Goal: Task Accomplishment & Management: Complete application form

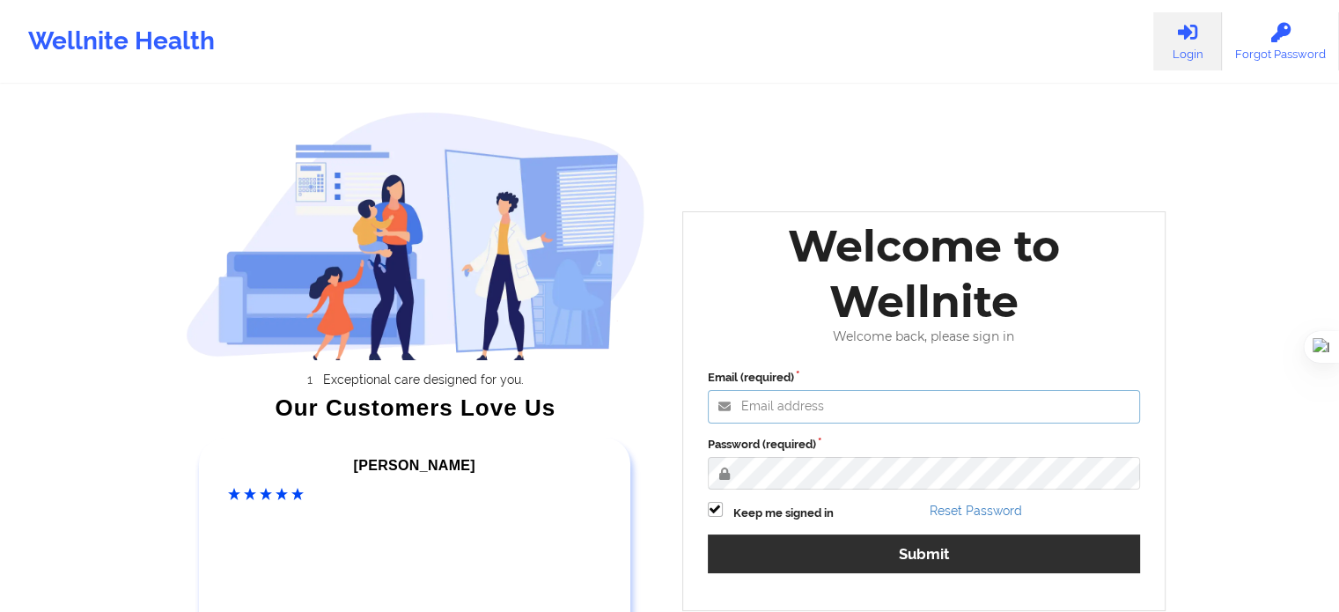
type input "[EMAIL_ADDRESS][DOMAIN_NAME]"
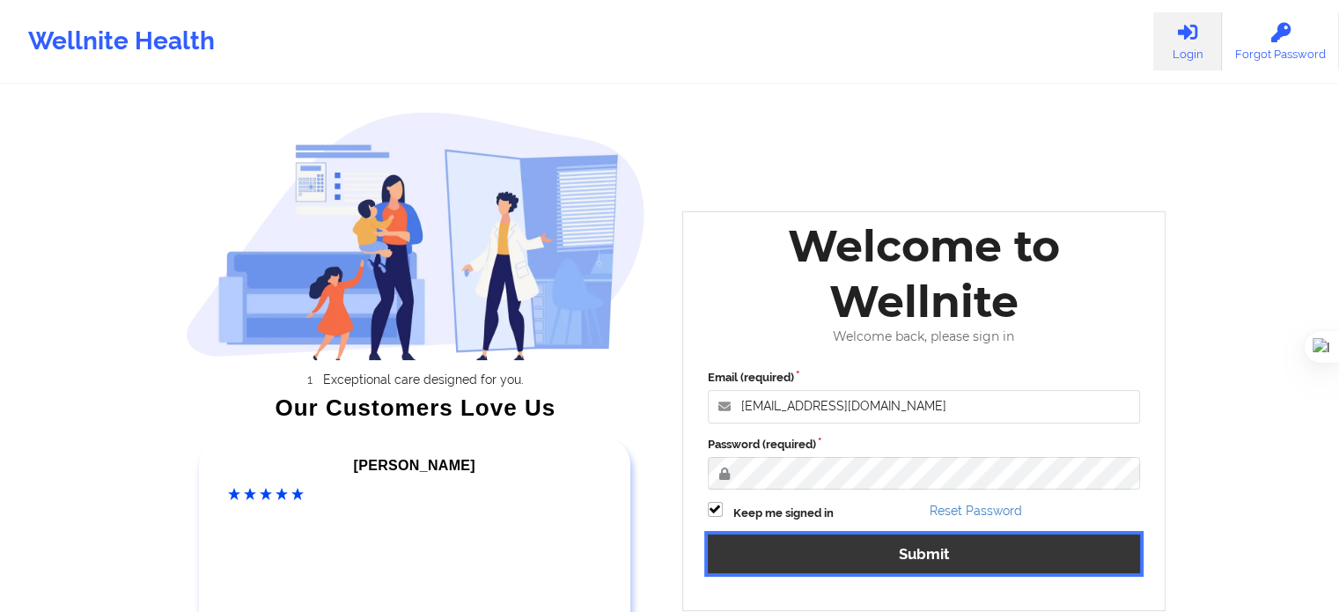
click at [916, 546] on button "Submit" at bounding box center [924, 554] width 433 height 38
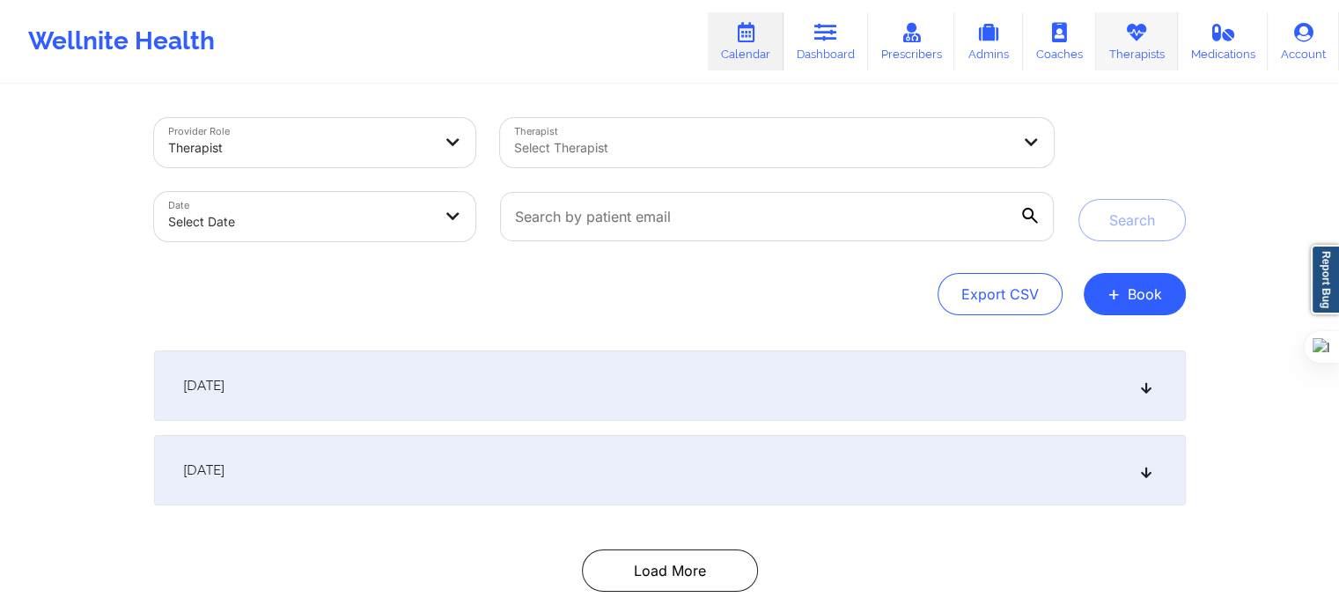
click at [1157, 55] on link "Therapists" at bounding box center [1137, 41] width 82 height 58
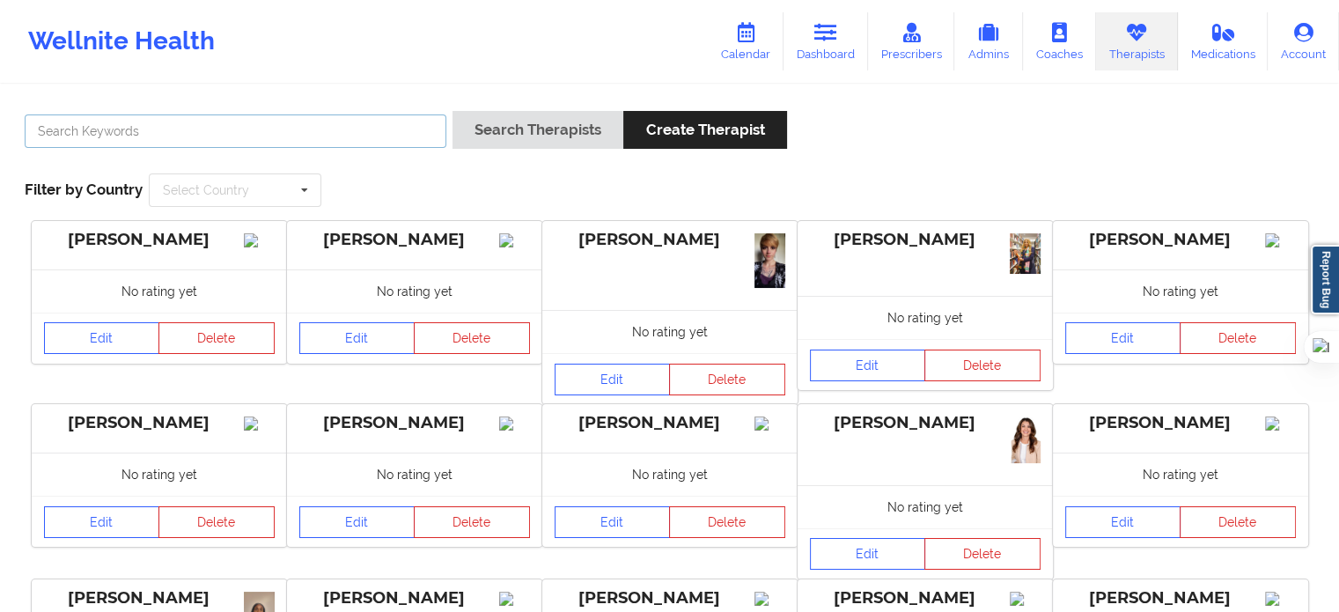
click at [428, 133] on input "text" at bounding box center [236, 130] width 422 height 33
type input "jordan"
click at [453, 111] on button "Search Therapists" at bounding box center [538, 130] width 171 height 38
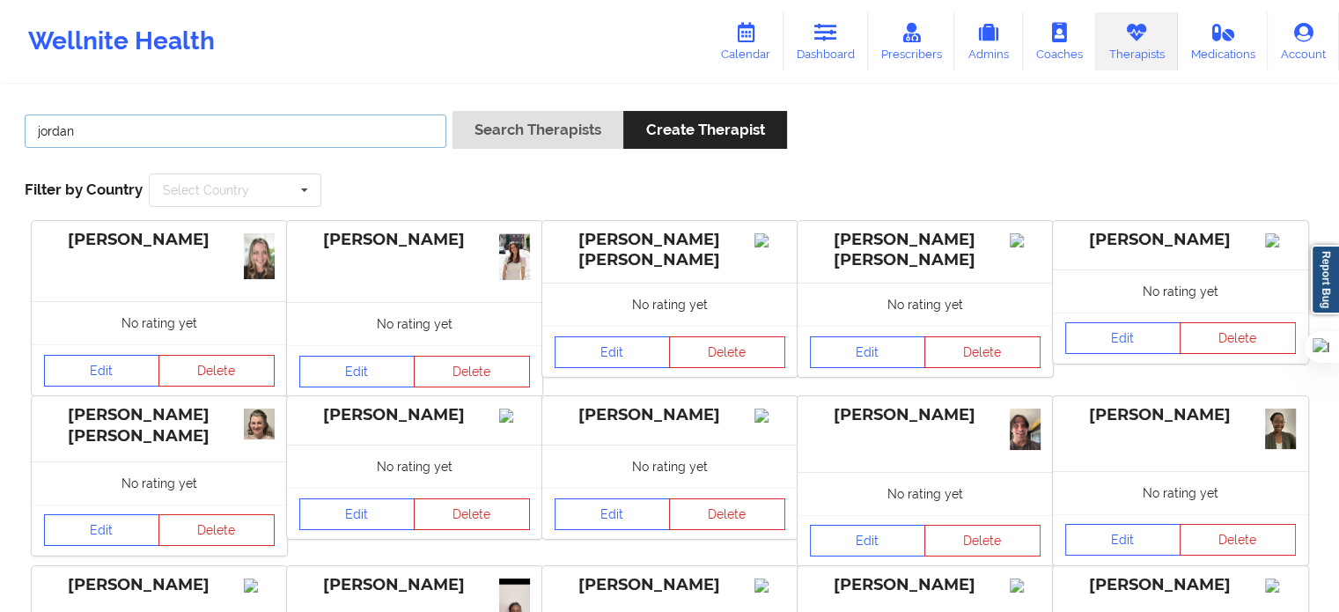
click at [271, 130] on input "jordan" at bounding box center [236, 130] width 422 height 33
drag, startPoint x: 252, startPoint y: 130, endPoint x: 0, endPoint y: 114, distance: 252.4
click at [0, 114] on div "jordan Search Therapists Create Therapist Filter by Country Select Country [GEO…" at bounding box center [669, 534] width 1339 height 896
type input "[PERSON_NAME]"
click at [453, 111] on button "Search Therapists" at bounding box center [538, 130] width 171 height 38
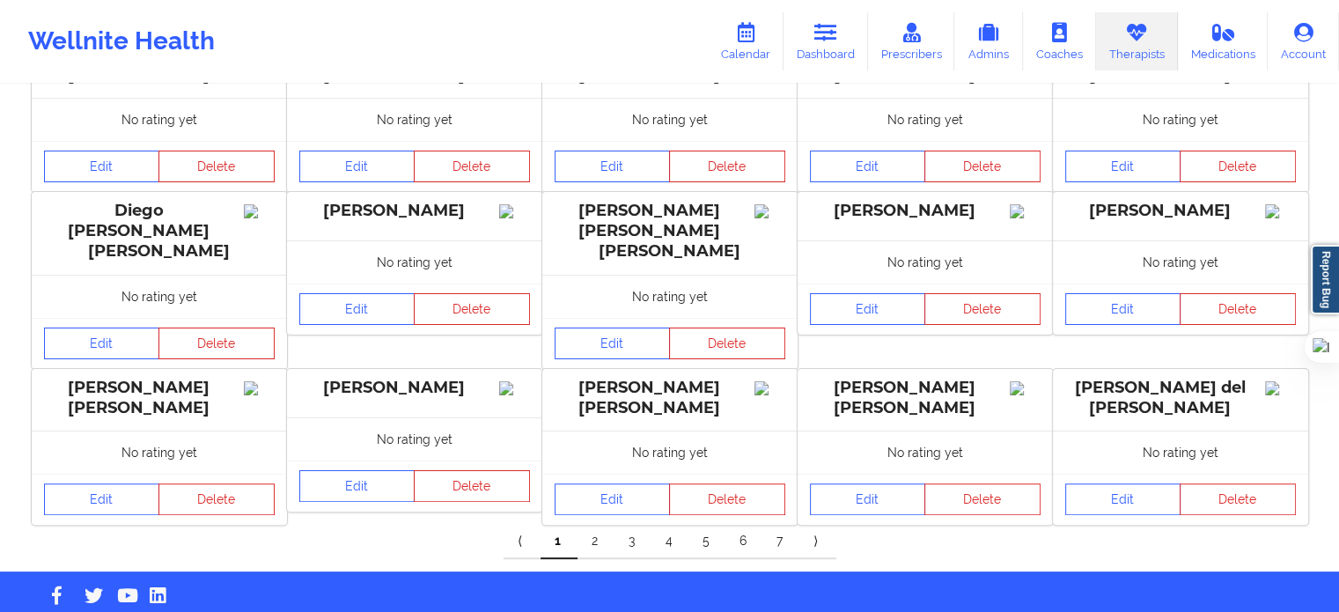
scroll to position [363, 0]
click at [601, 523] on link "2" at bounding box center [596, 540] width 37 height 35
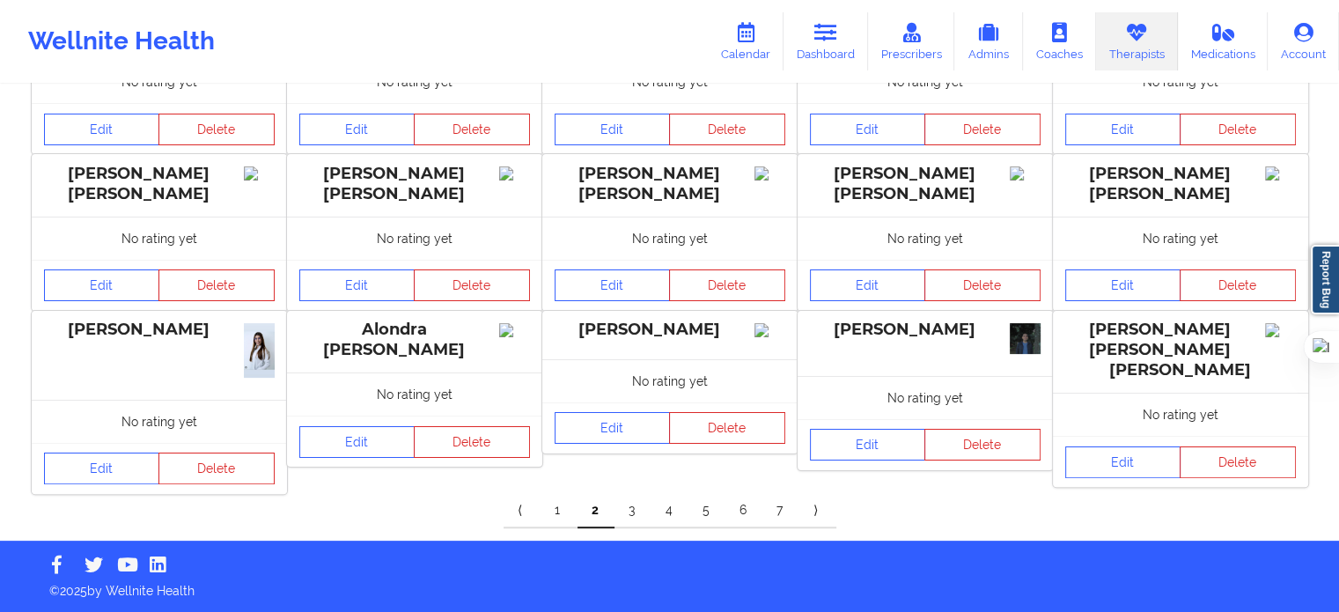
scroll to position [387, 0]
click at [640, 506] on link "3" at bounding box center [633, 510] width 37 height 35
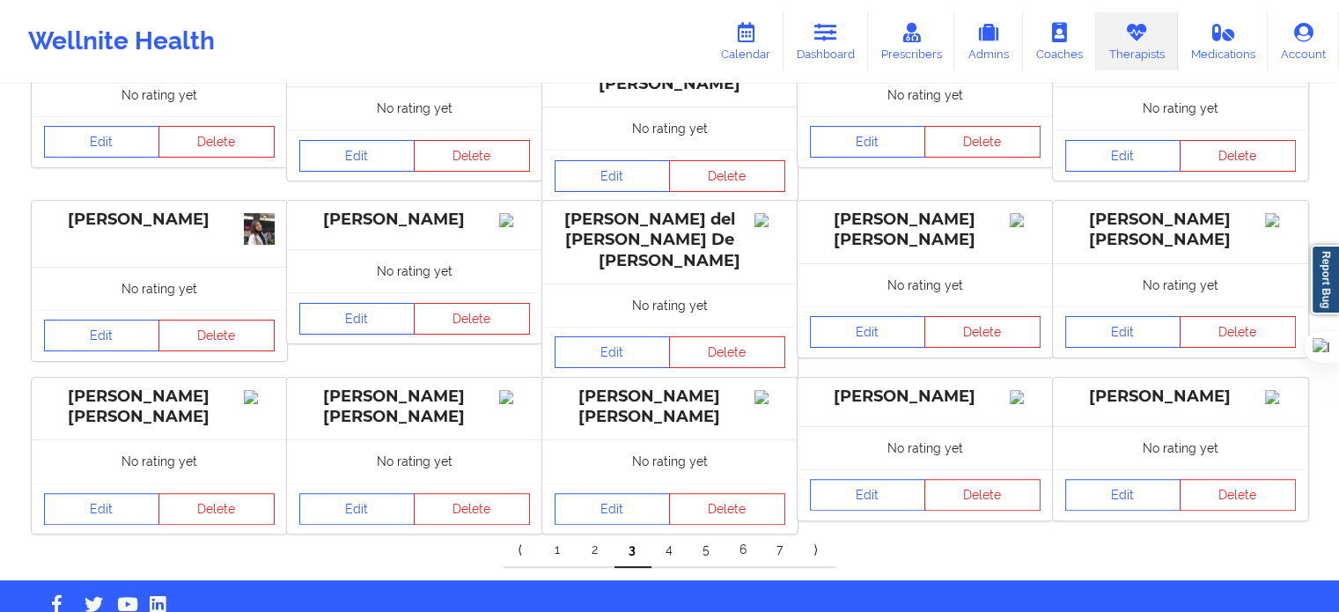
scroll to position [391, 0]
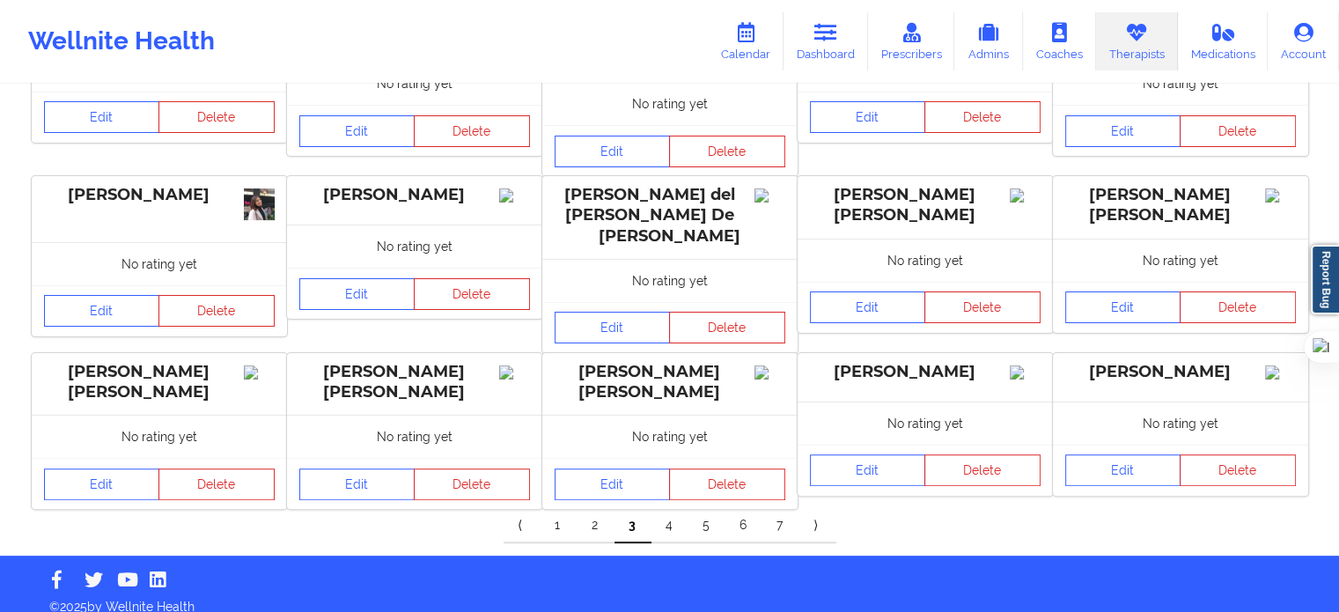
click at [676, 511] on link "4" at bounding box center [670, 525] width 37 height 35
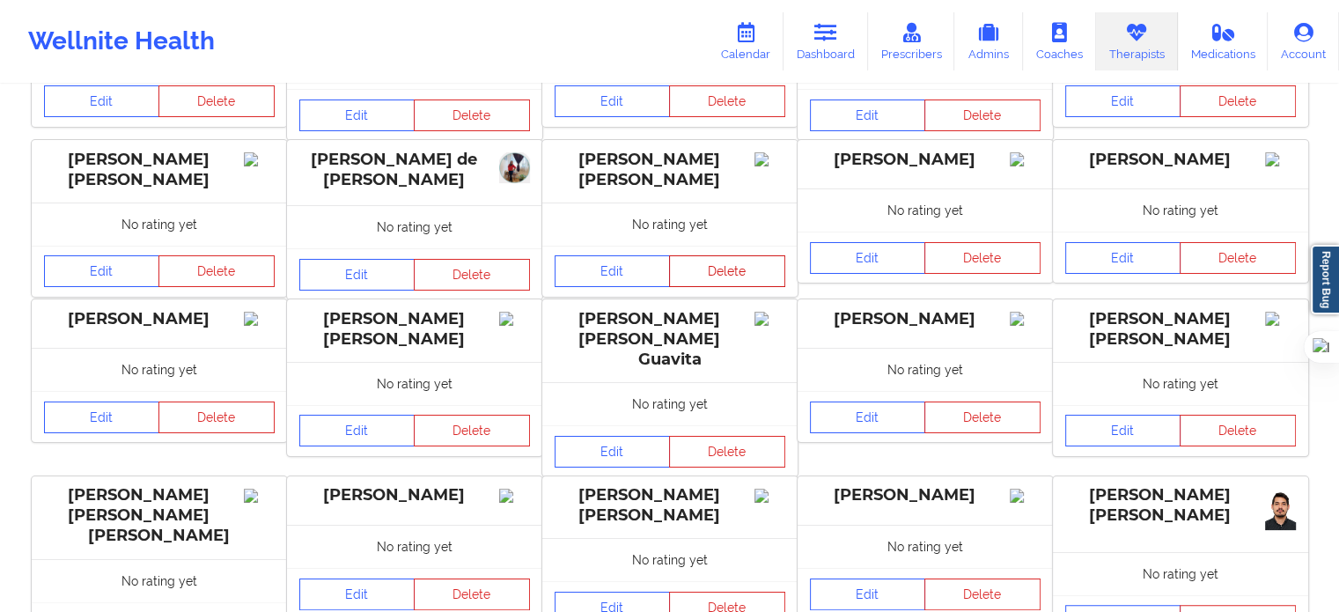
scroll to position [373, 0]
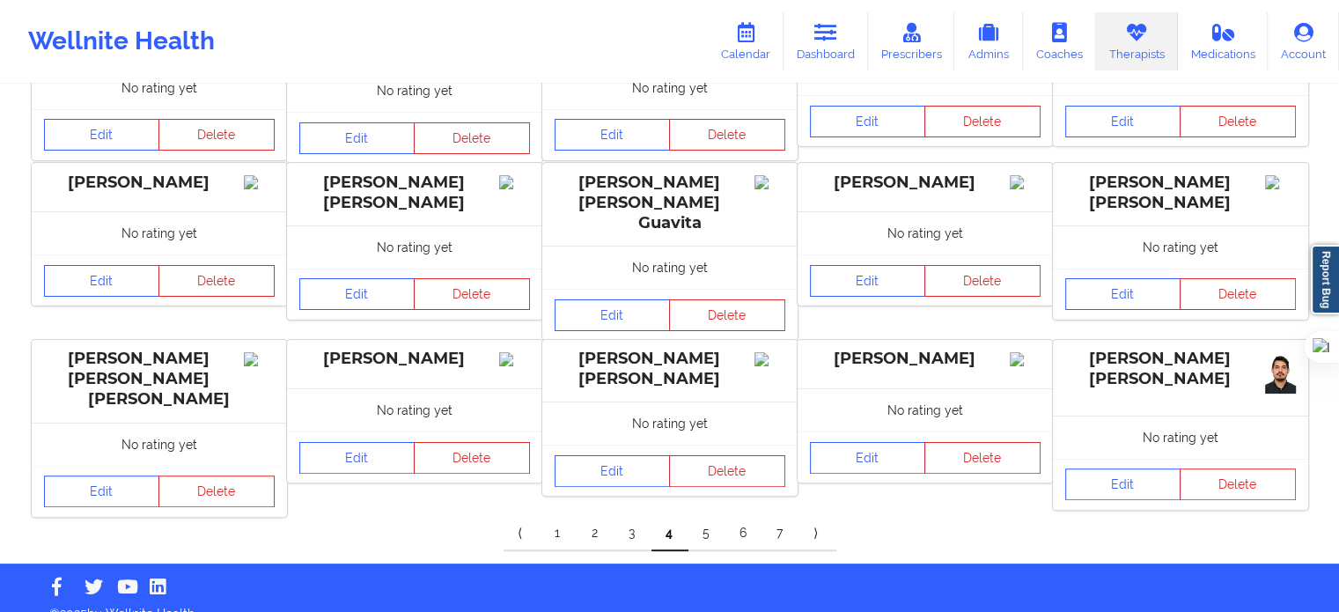
click at [705, 516] on link "5" at bounding box center [707, 533] width 37 height 35
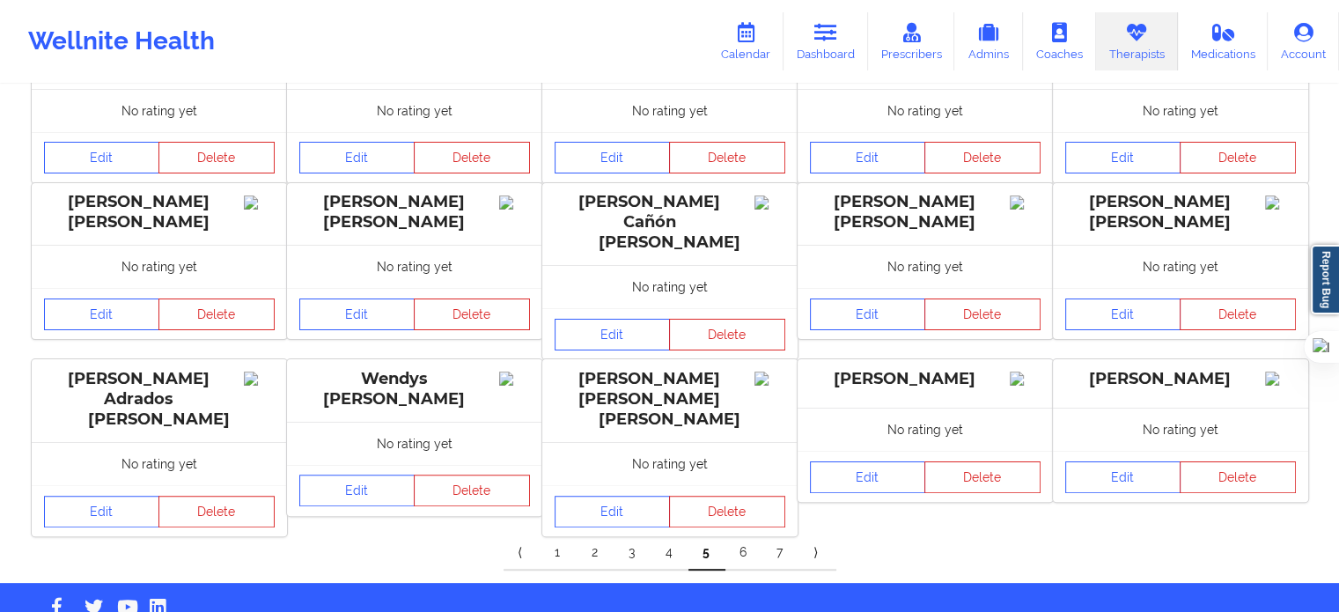
scroll to position [379, 0]
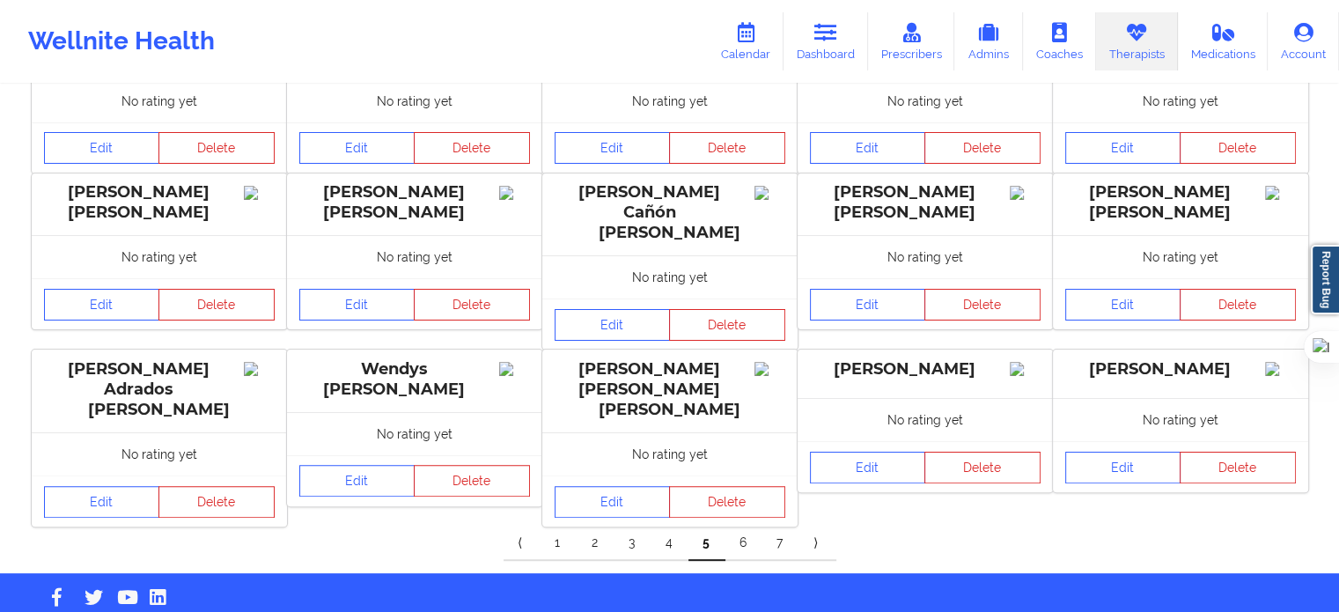
click at [743, 526] on link "6" at bounding box center [744, 543] width 37 height 35
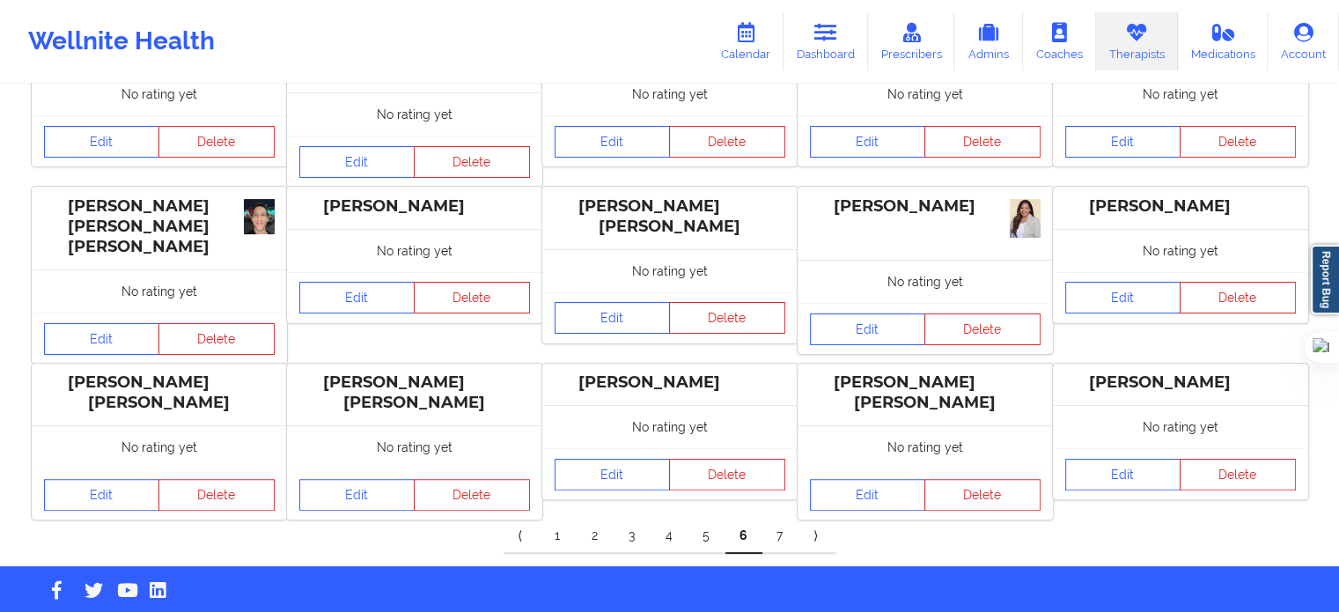
scroll to position [394, 0]
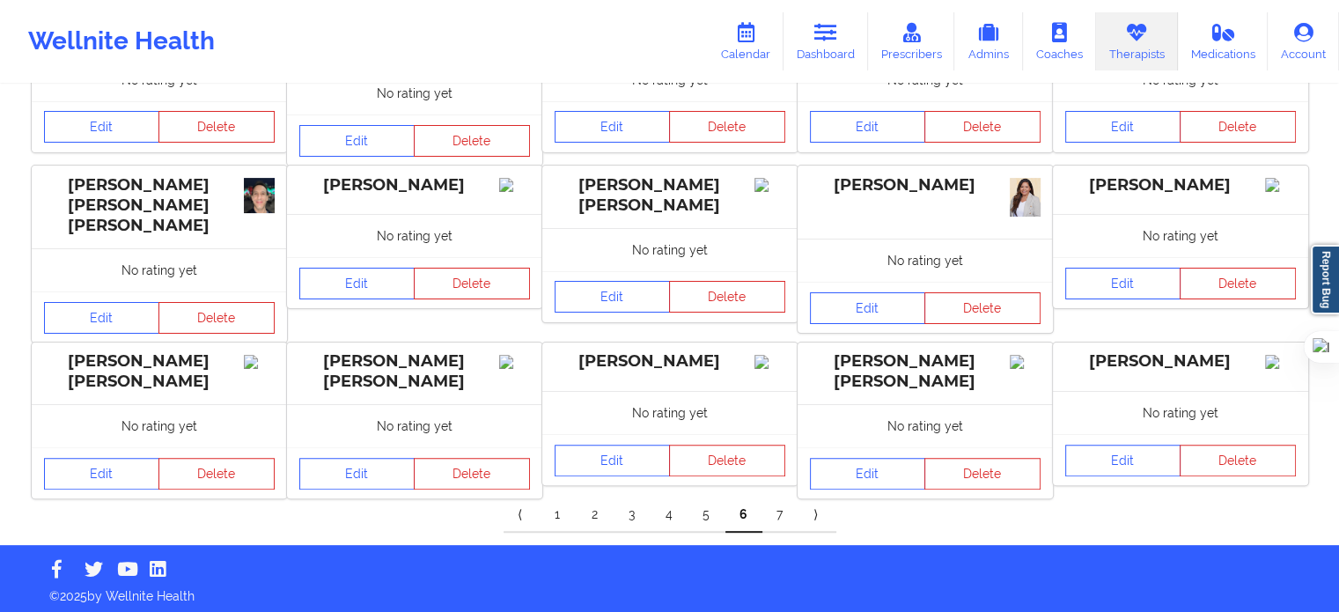
click at [783, 513] on link "7" at bounding box center [781, 515] width 37 height 35
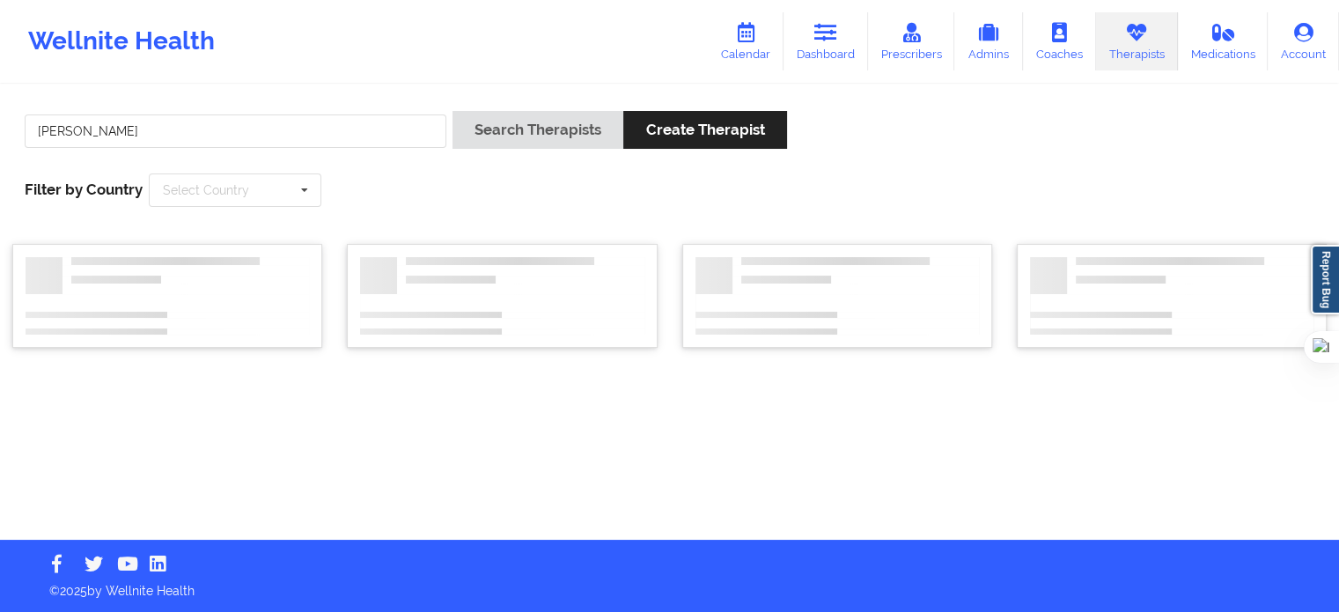
scroll to position [0, 0]
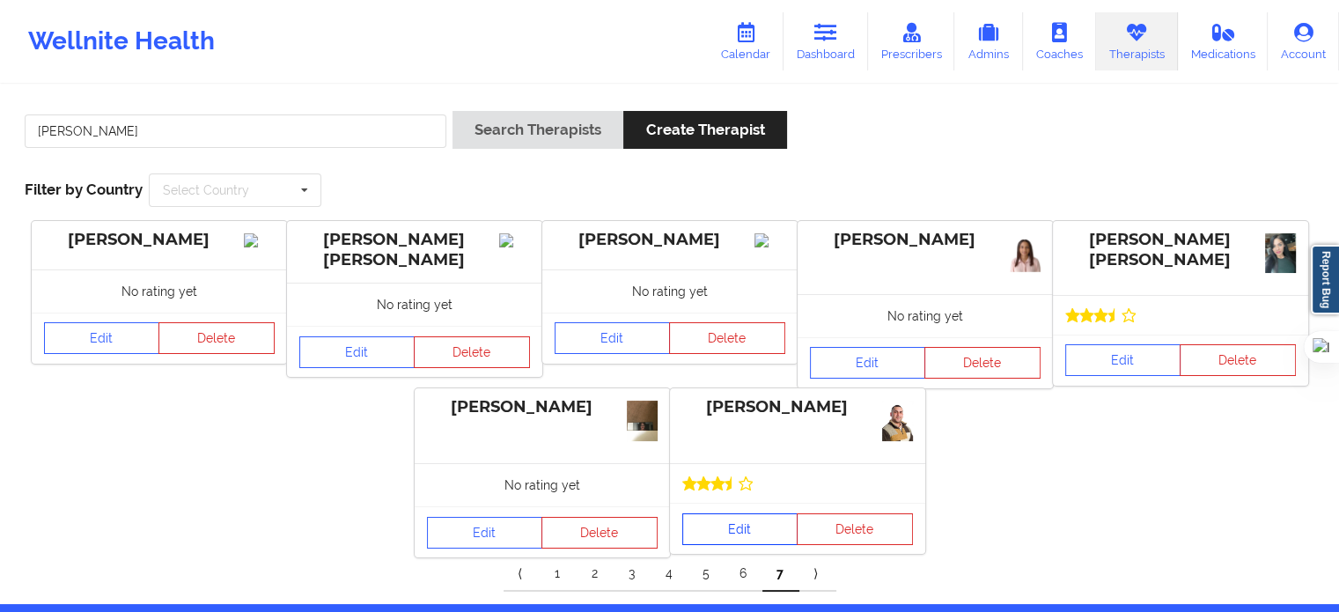
click at [755, 527] on link "Edit" at bounding box center [740, 529] width 116 height 32
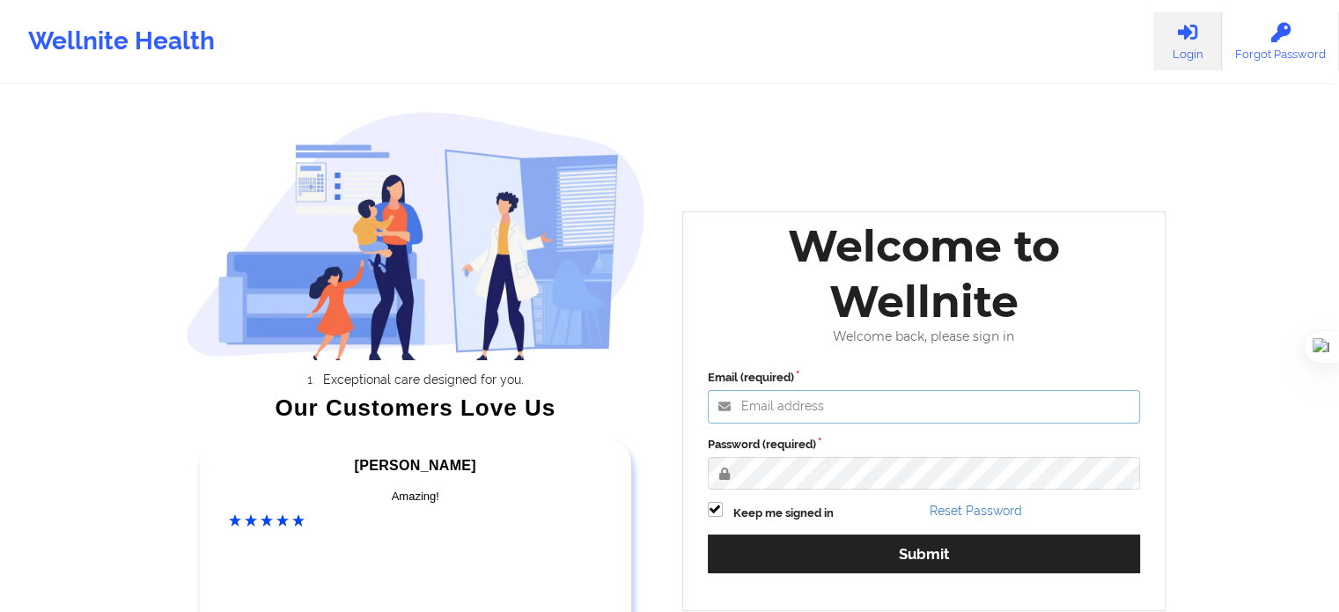
type input "[EMAIL_ADDRESS][DOMAIN_NAME]"
click at [934, 571] on div "Email (required) [EMAIL_ADDRESS][DOMAIN_NAME] Password (required) Keep me signe…" at bounding box center [925, 477] width 458 height 241
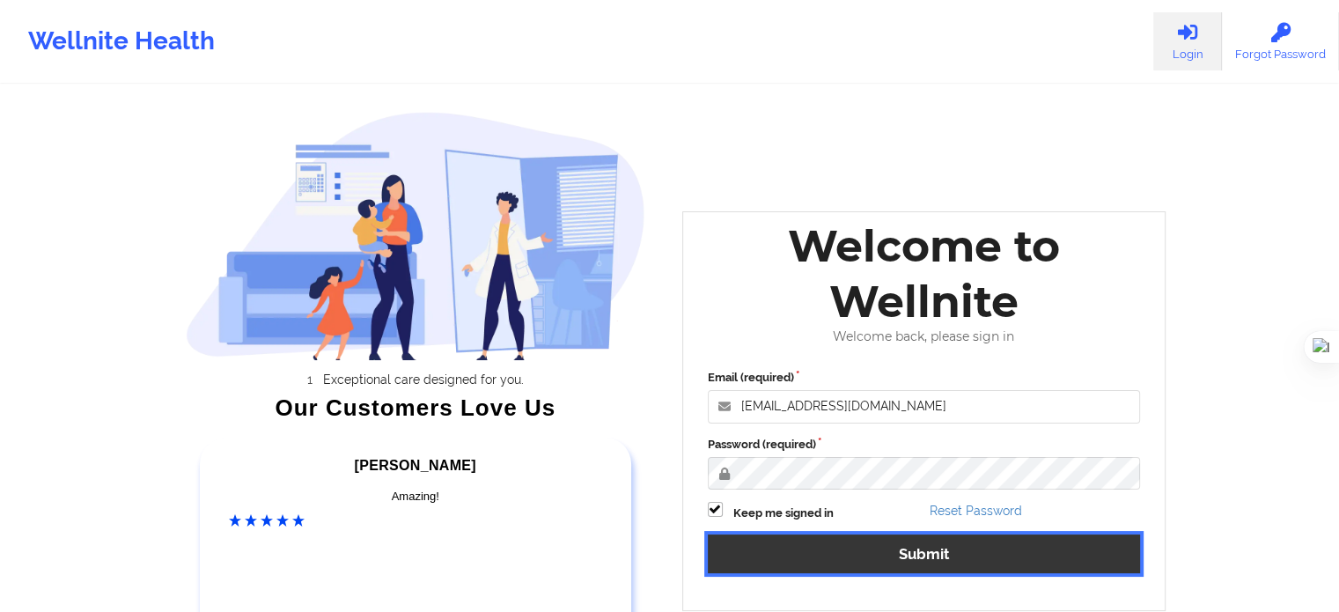
click at [937, 556] on button "Submit" at bounding box center [924, 554] width 433 height 38
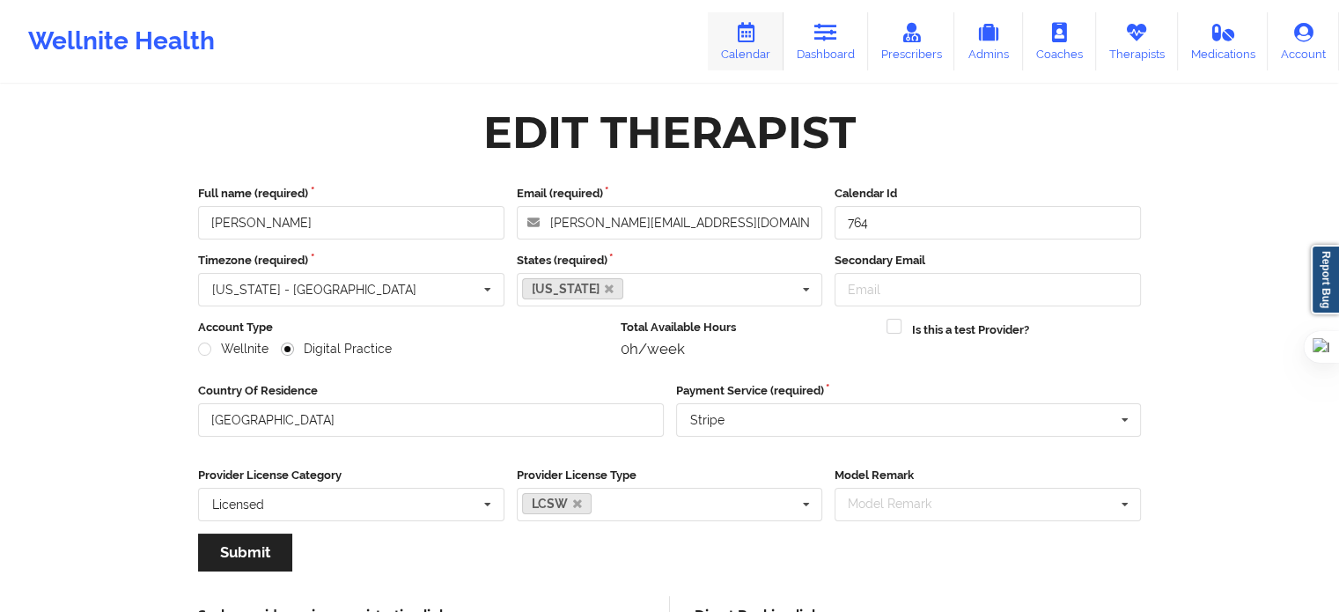
click at [751, 41] on icon at bounding box center [745, 32] width 23 height 19
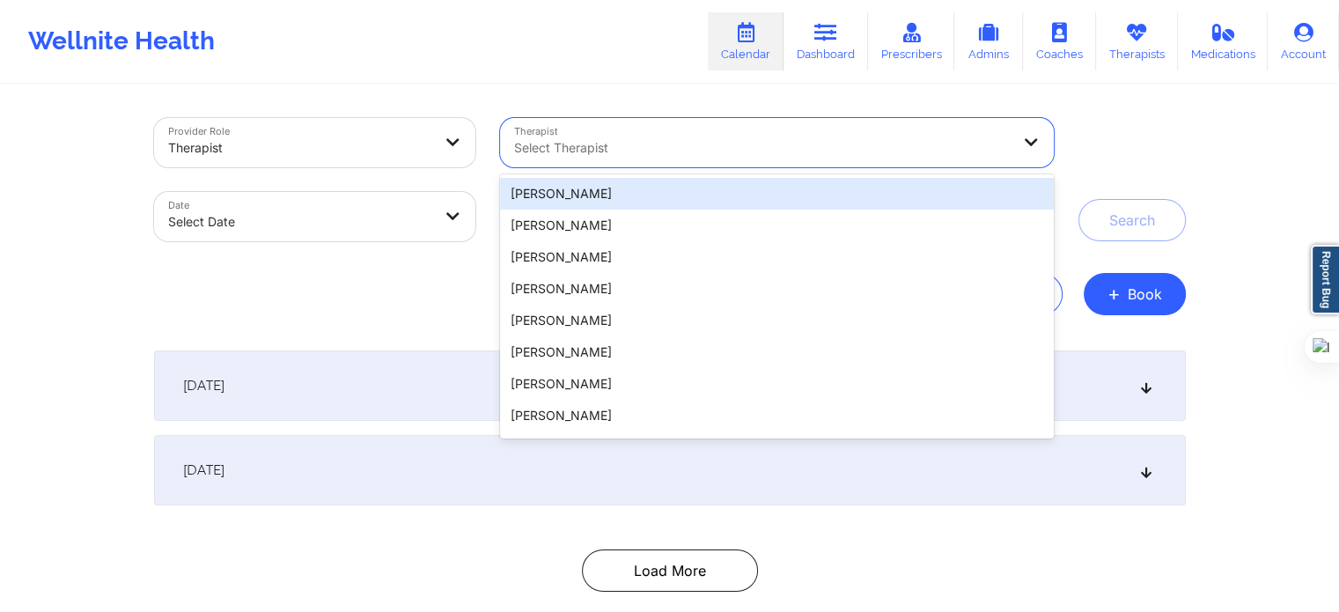
click at [592, 159] on div "Select Therapist" at bounding box center [756, 142] width 512 height 49
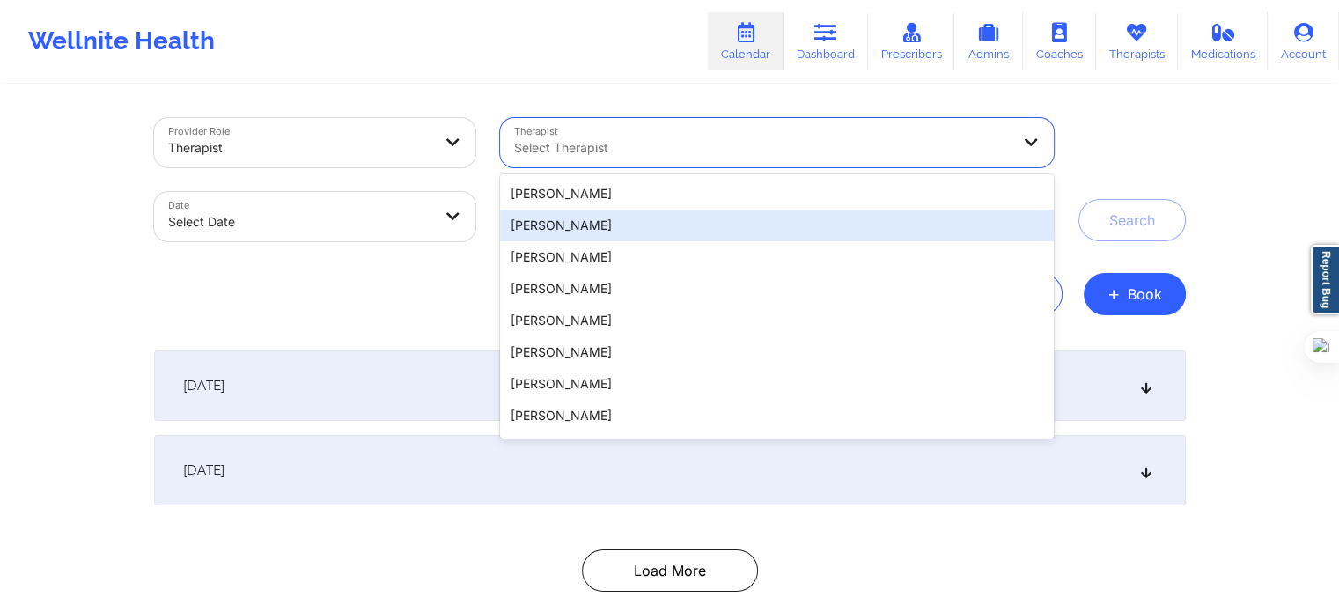
click at [458, 304] on div "Export CSV + Book" at bounding box center [670, 294] width 1032 height 42
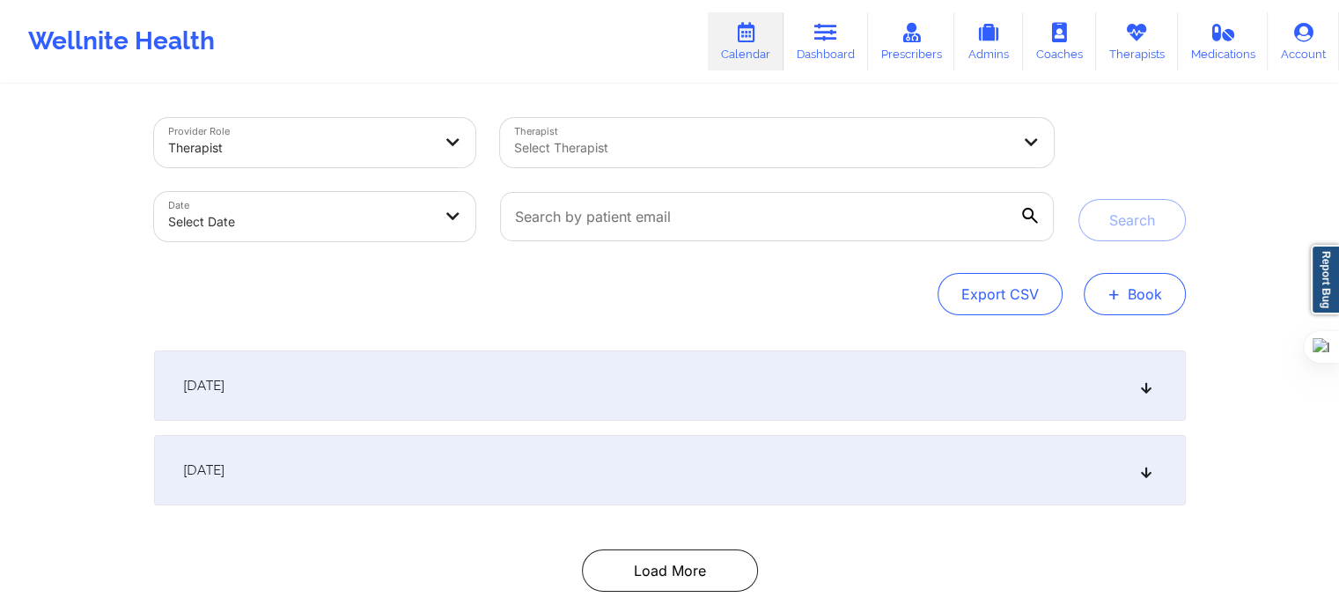
click at [1100, 295] on button "+ Book" at bounding box center [1135, 294] width 102 height 42
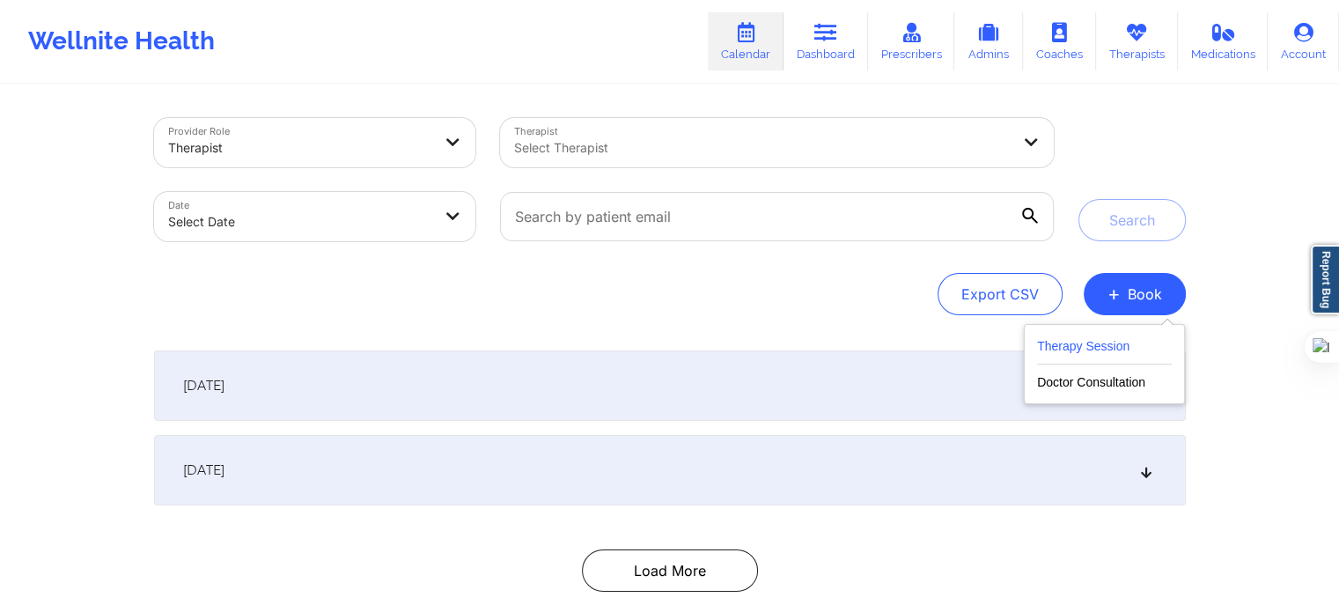
click at [1070, 355] on button "Therapy Session" at bounding box center [1104, 349] width 135 height 29
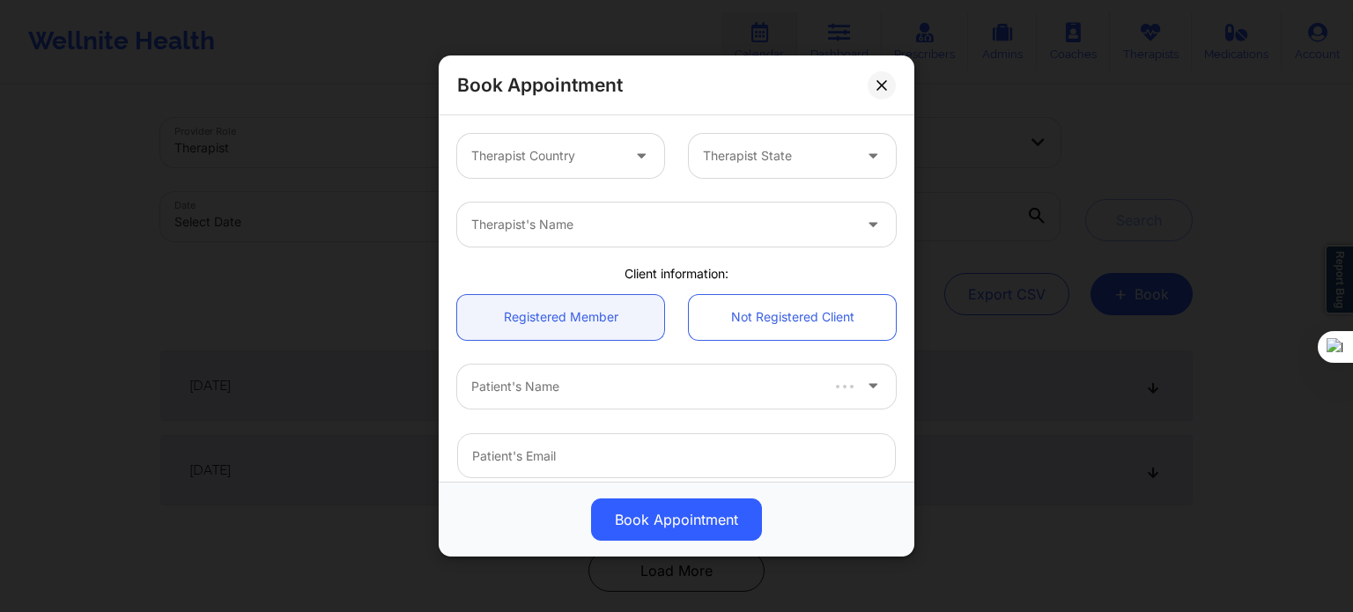
click at [498, 124] on div "Therapist Country Therapist State" at bounding box center [676, 156] width 463 height 69
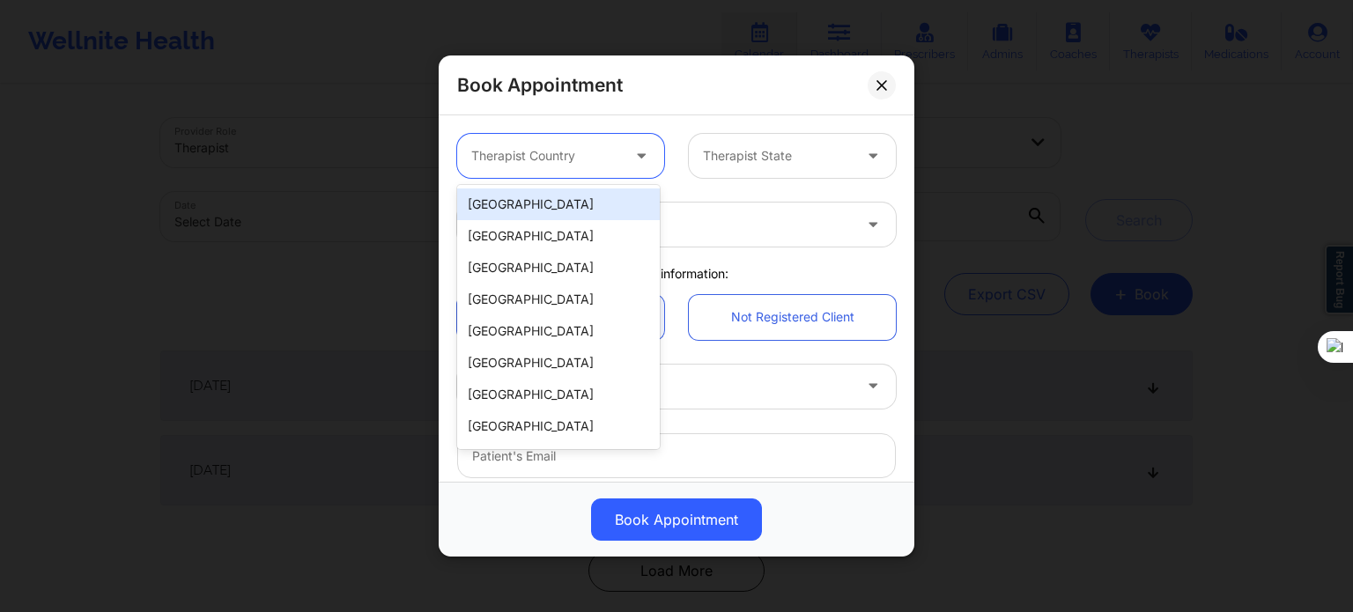
click at [521, 155] on div at bounding box center [545, 155] width 149 height 21
click at [524, 193] on div "[GEOGRAPHIC_DATA]" at bounding box center [558, 204] width 203 height 32
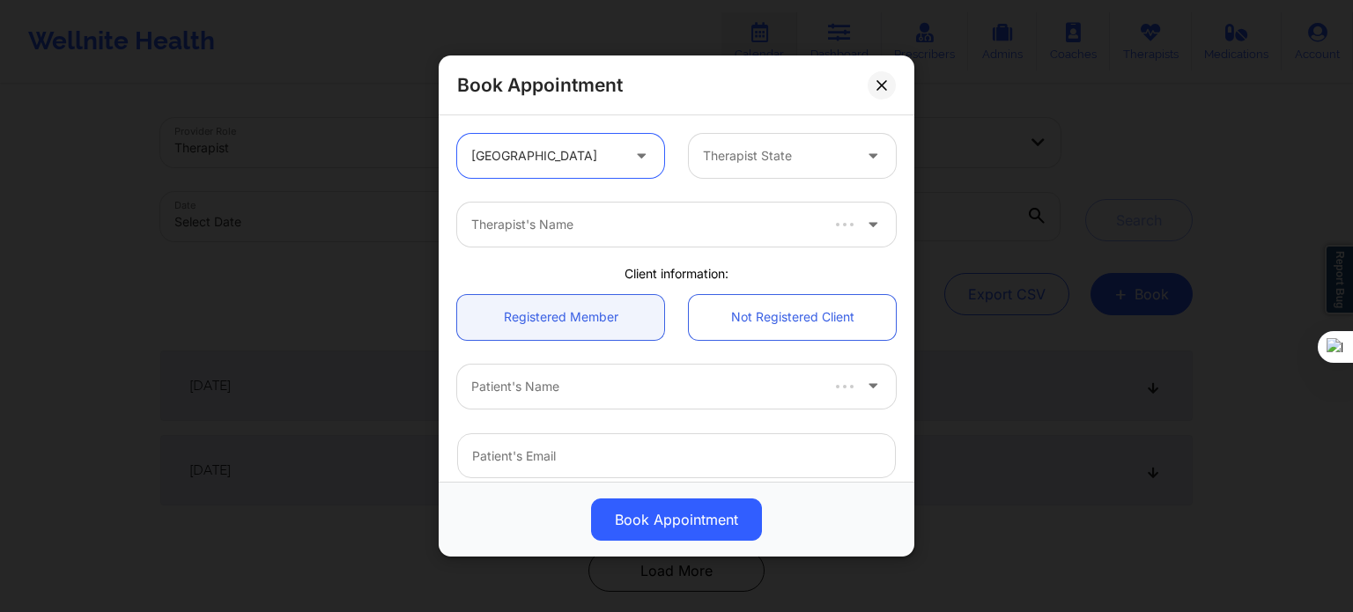
click at [766, 159] on div at bounding box center [777, 155] width 149 height 21
click at [736, 159] on div at bounding box center [777, 155] width 149 height 21
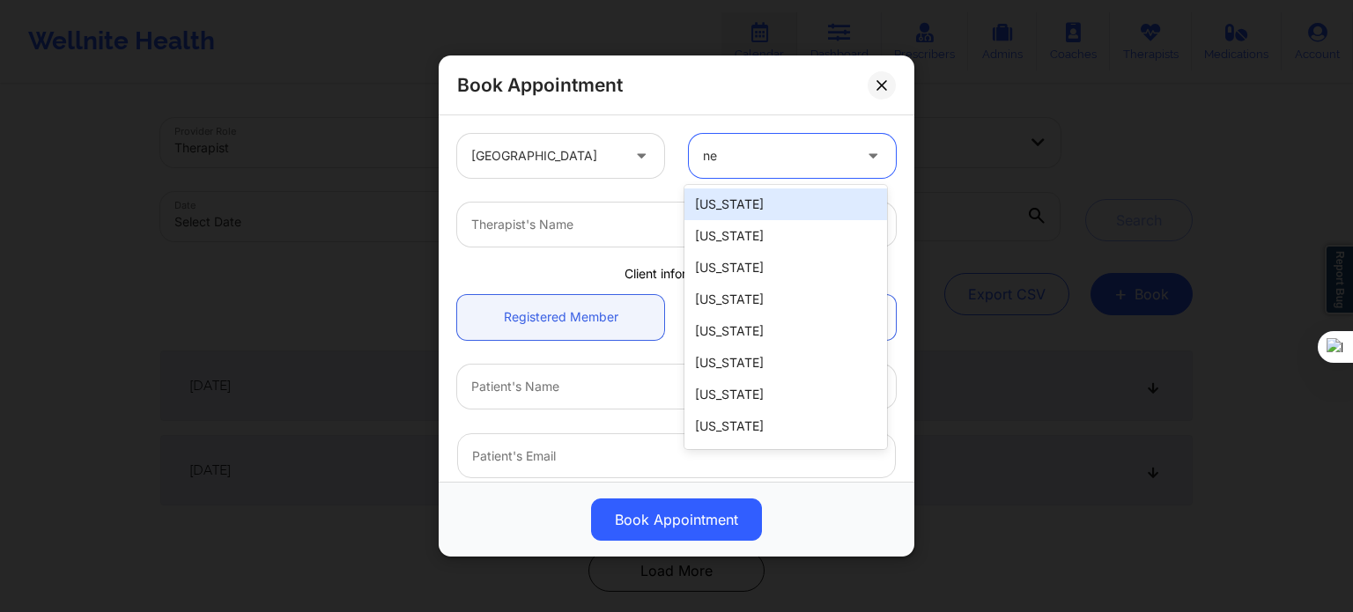
type input "new"
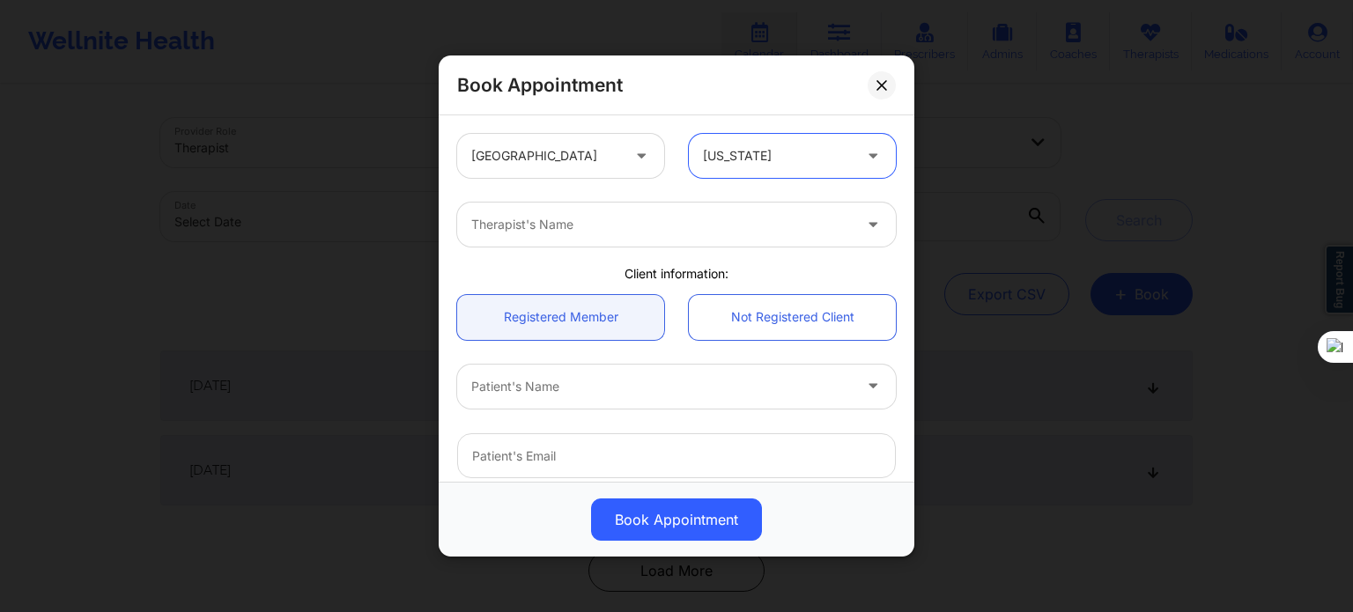
click at [663, 247] on div "Therapist's Name" at bounding box center [676, 224] width 463 height 69
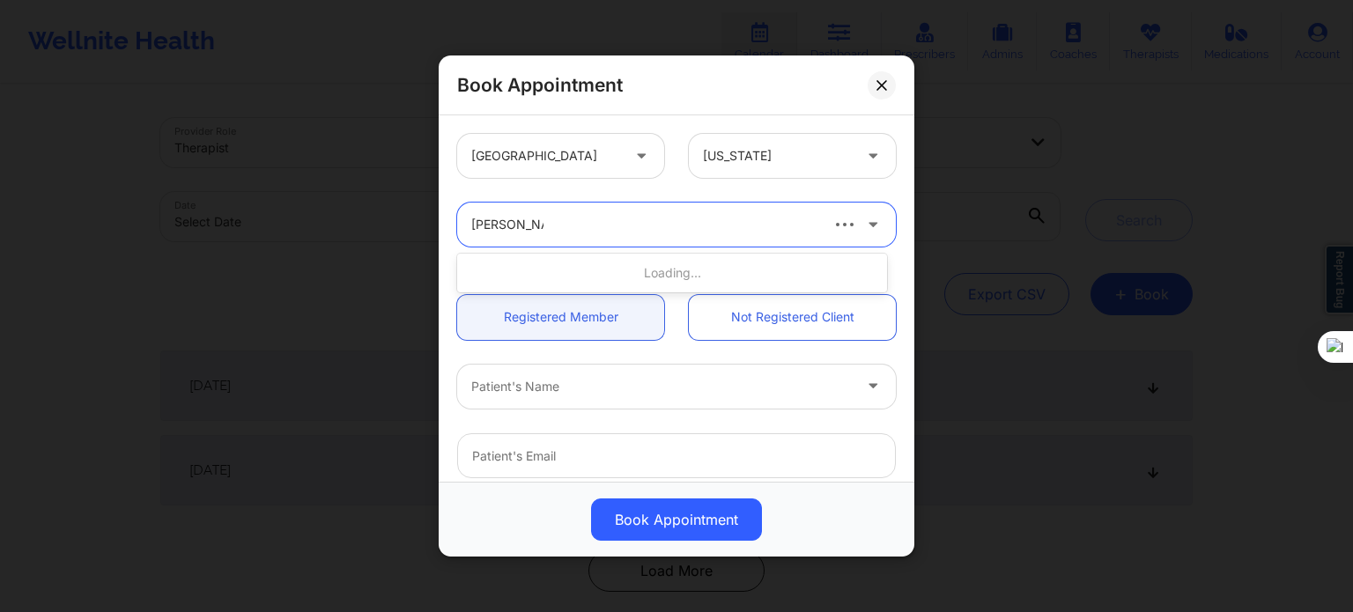
type input "jordan castro"
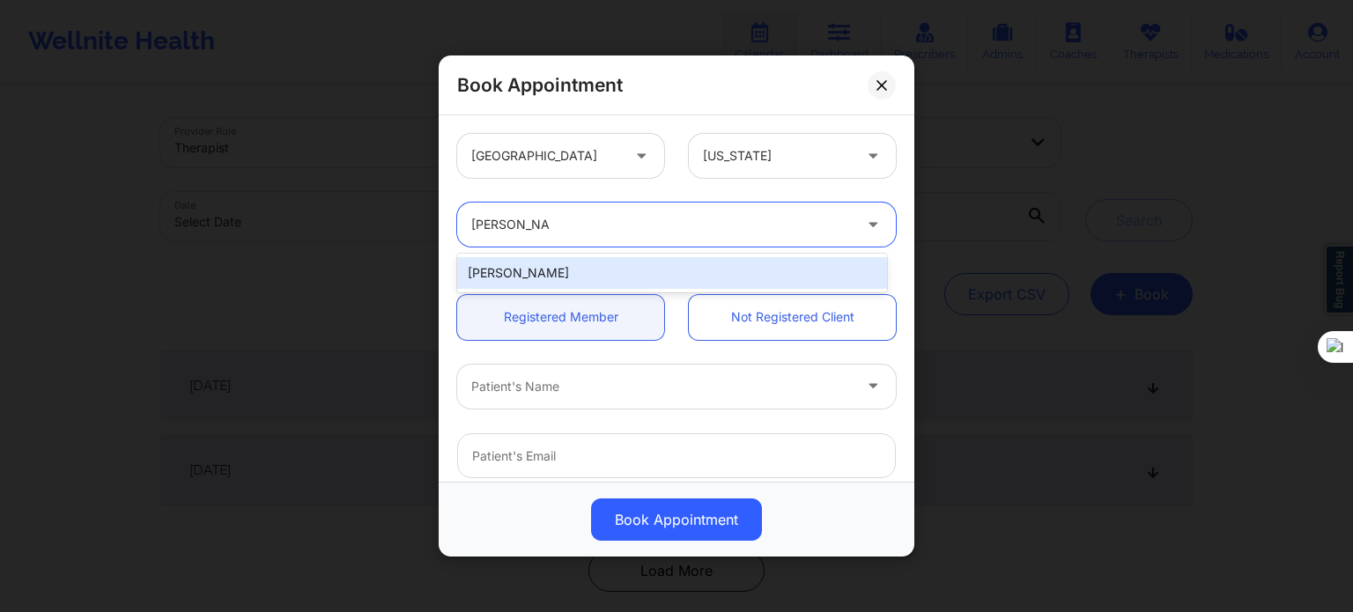
click at [619, 277] on div "[PERSON_NAME]" at bounding box center [672, 273] width 430 height 32
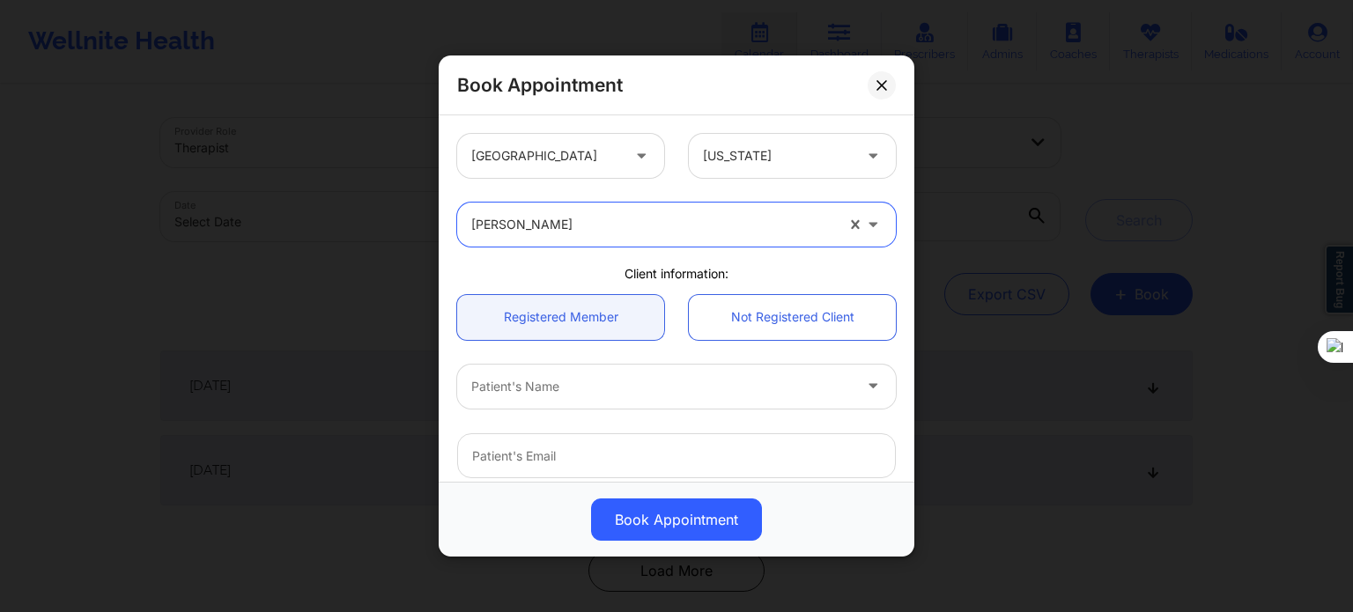
click at [542, 392] on div at bounding box center [661, 386] width 380 height 21
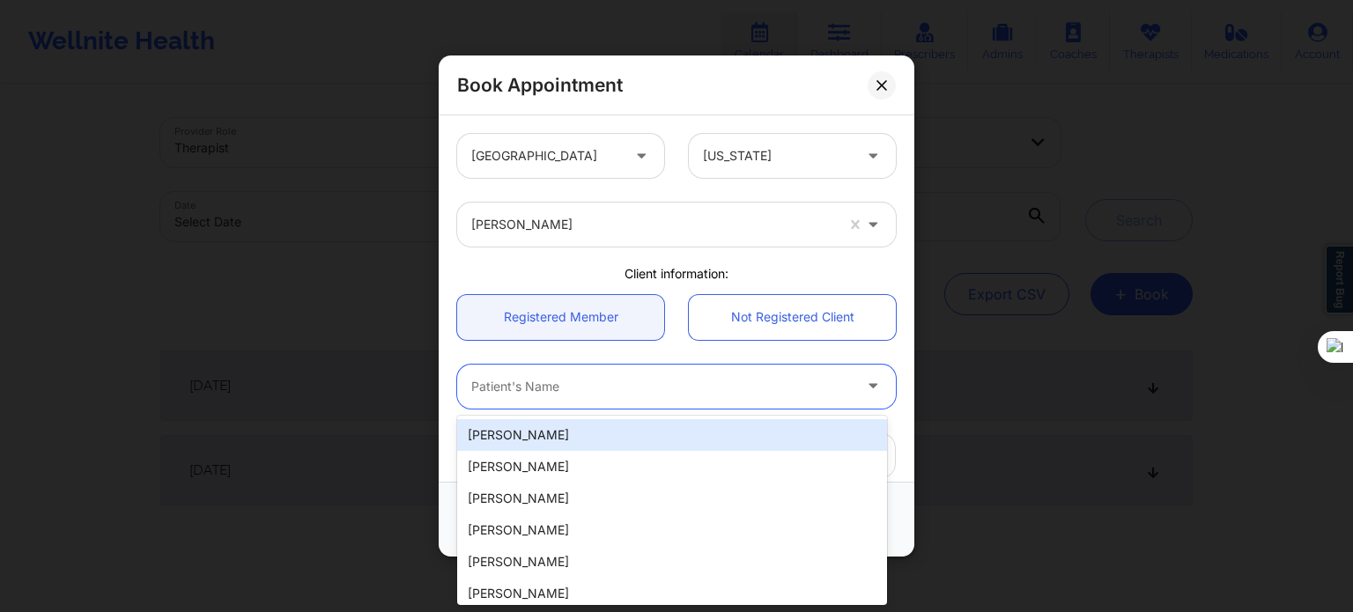
paste input "John William Freeman"
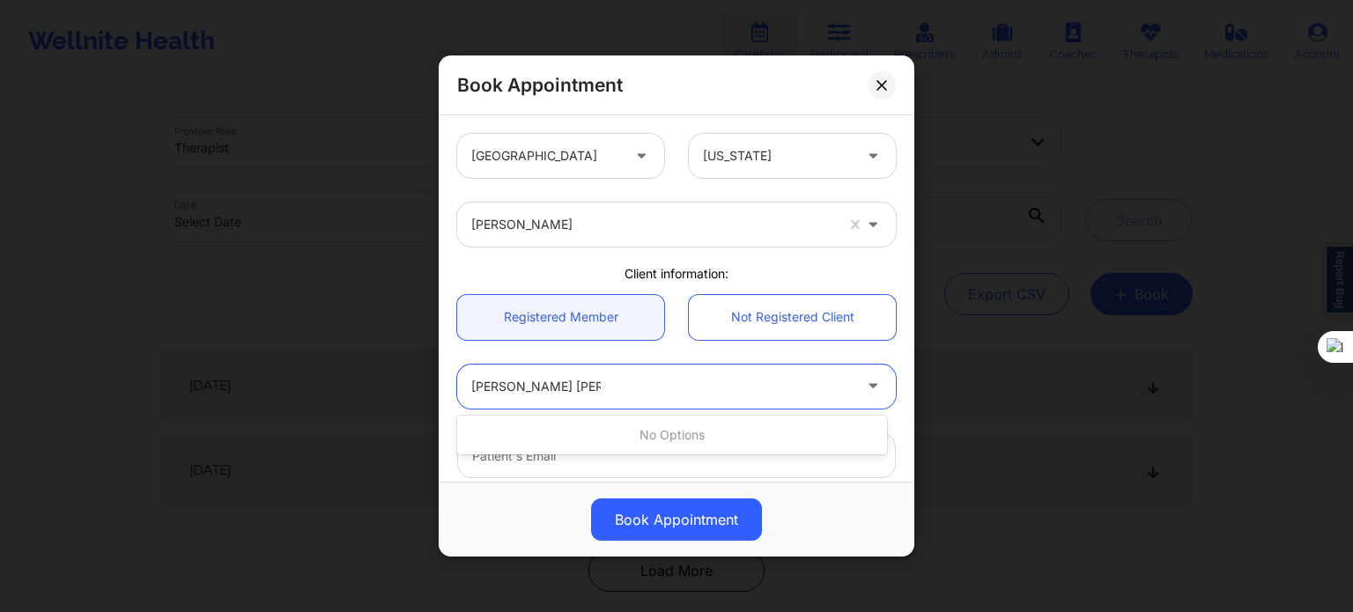
drag, startPoint x: 549, startPoint y: 386, endPoint x: 671, endPoint y: 386, distance: 121.5
click at [671, 386] on div "John William Freeman" at bounding box center [661, 386] width 380 height 21
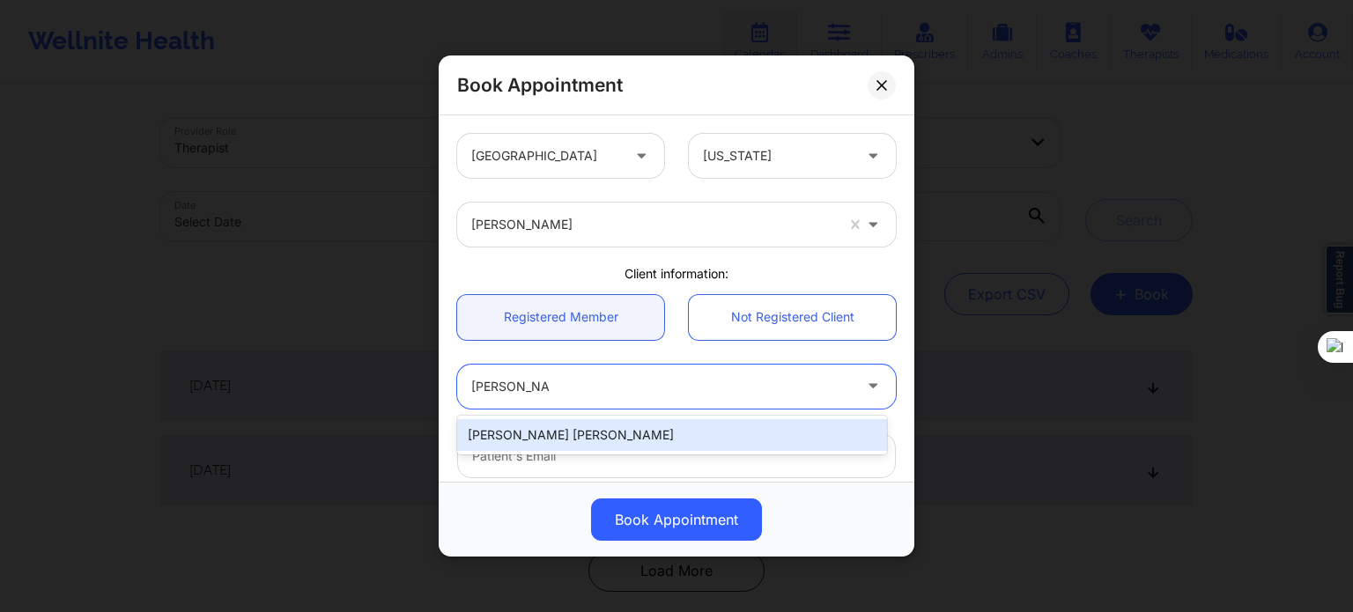
type input "John William"
click at [599, 433] on div "John William Bauer" at bounding box center [672, 435] width 430 height 32
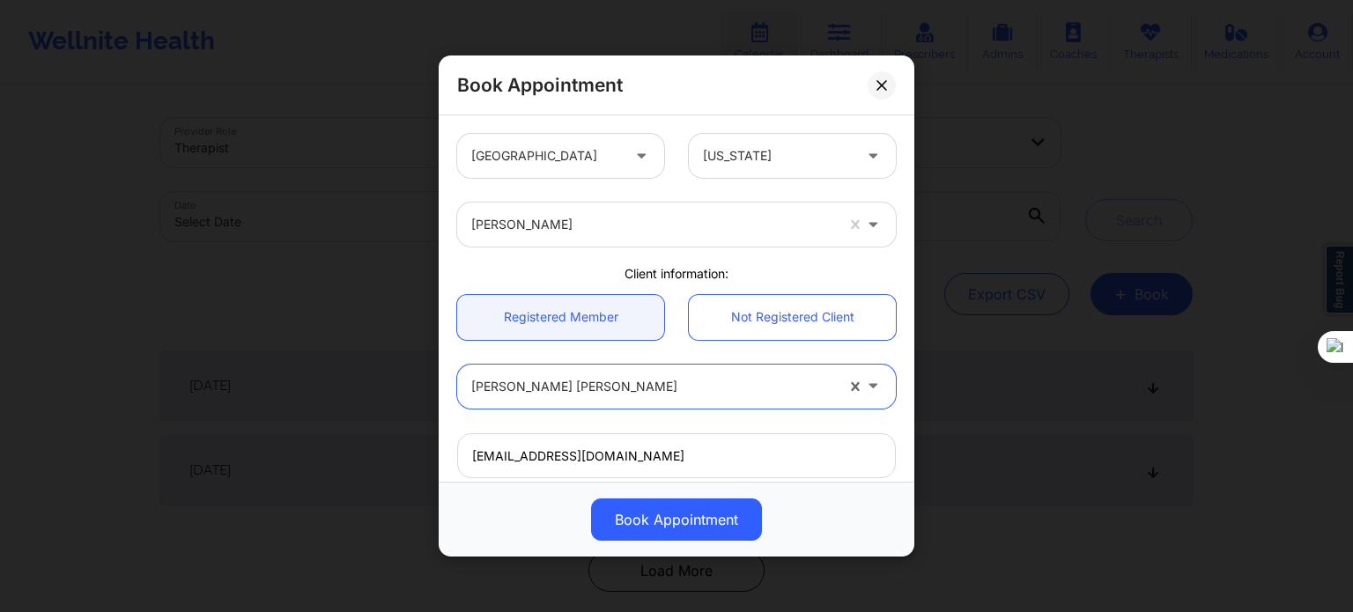
type input "johnwillb82@yahoo.com"
type input "+18019164986"
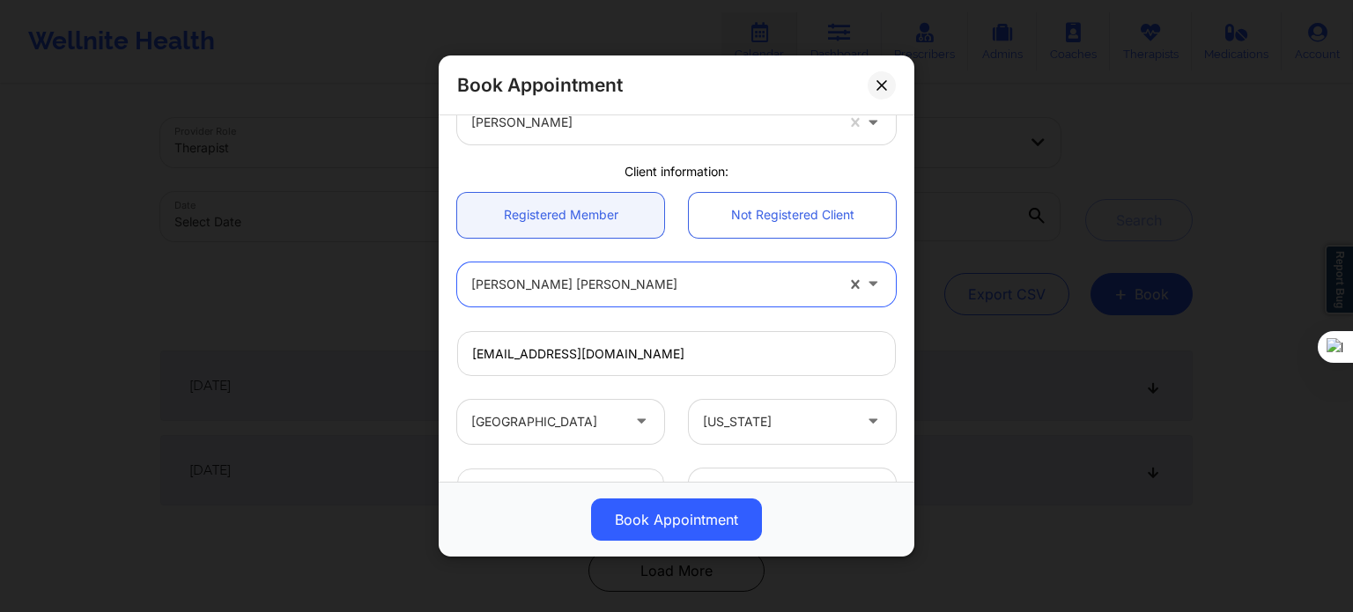
scroll to position [176, 0]
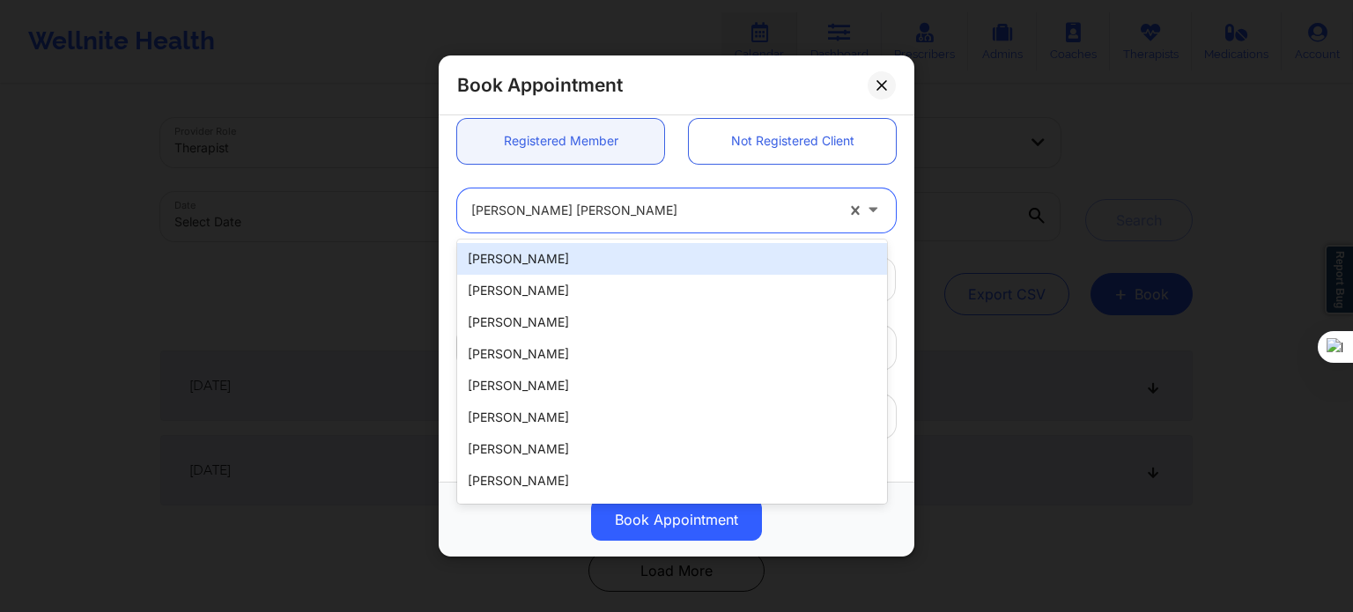
drag, startPoint x: 623, startPoint y: 209, endPoint x: 398, endPoint y: 203, distance: 225.5
click at [398, 203] on div "Book Appointment United States New York Jordan Castro Client information: Regis…" at bounding box center [676, 306] width 1353 height 612
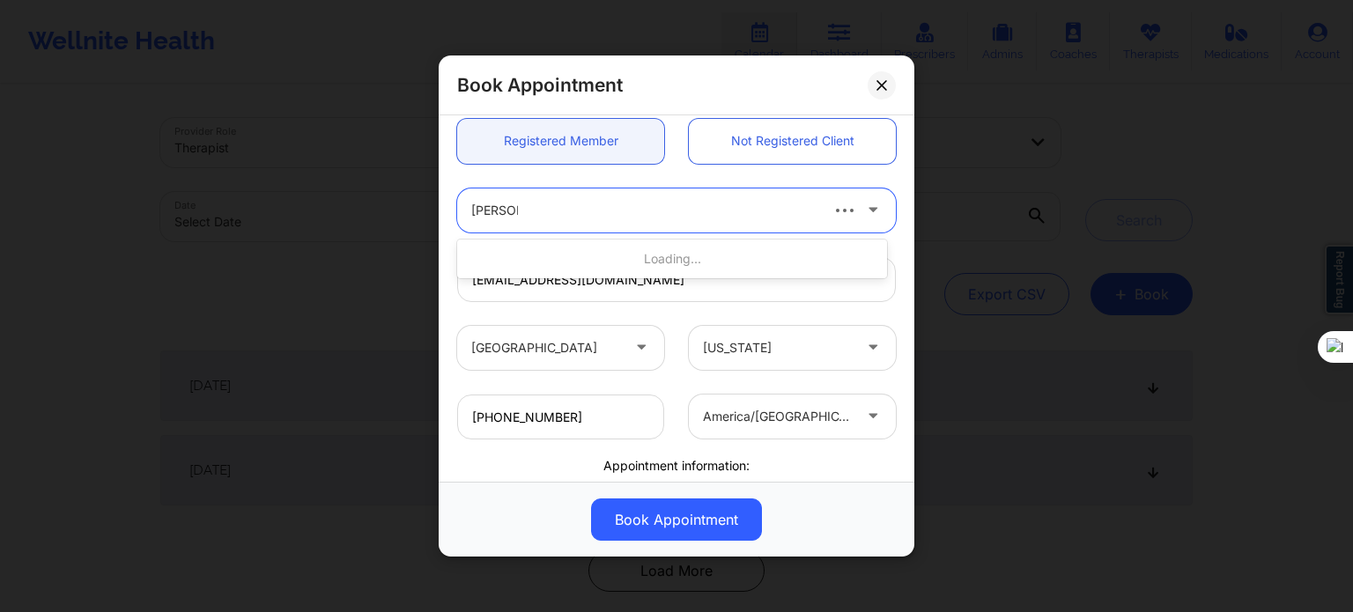
type input "john free"
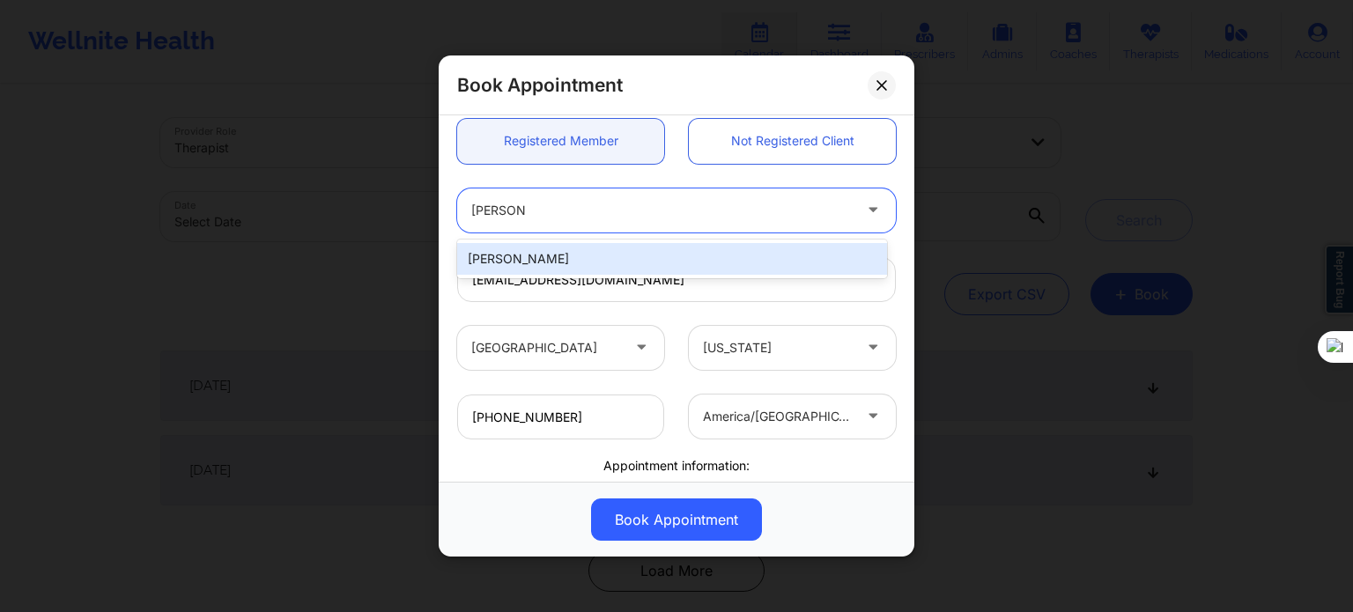
click at [490, 269] on div "John Freeman jr" at bounding box center [672, 259] width 430 height 32
type input "godswarria@yahoo.com"
type input "+19176627818"
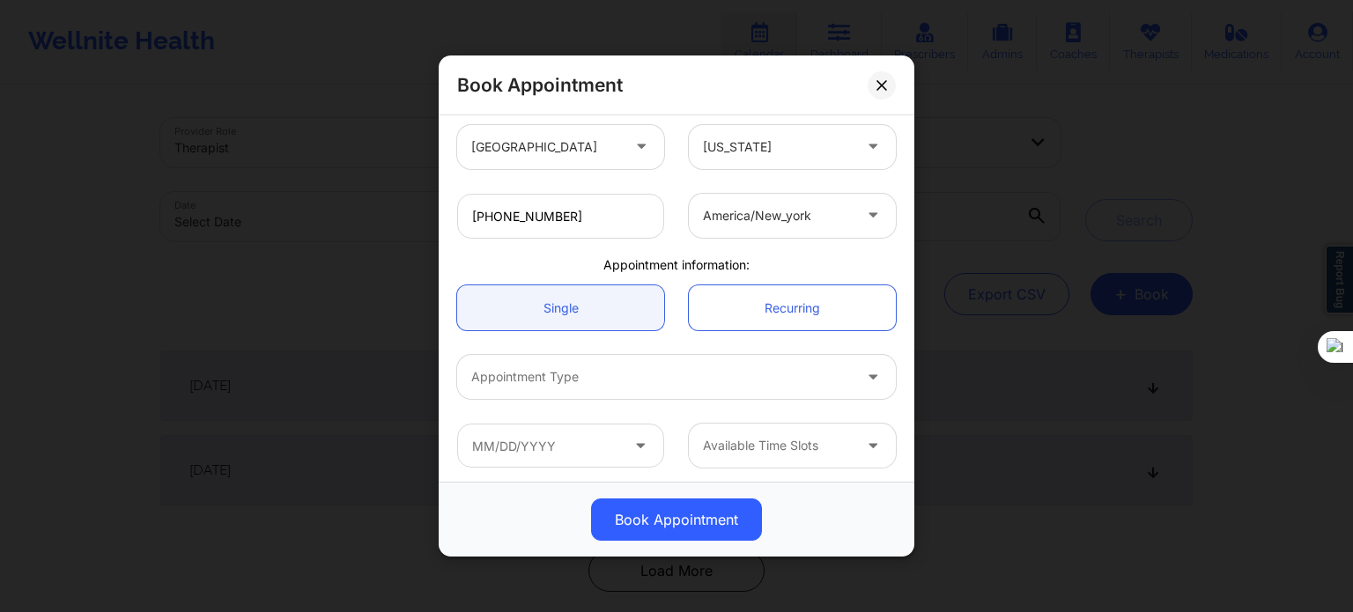
scroll to position [380, 0]
click at [596, 381] on div at bounding box center [661, 373] width 380 height 21
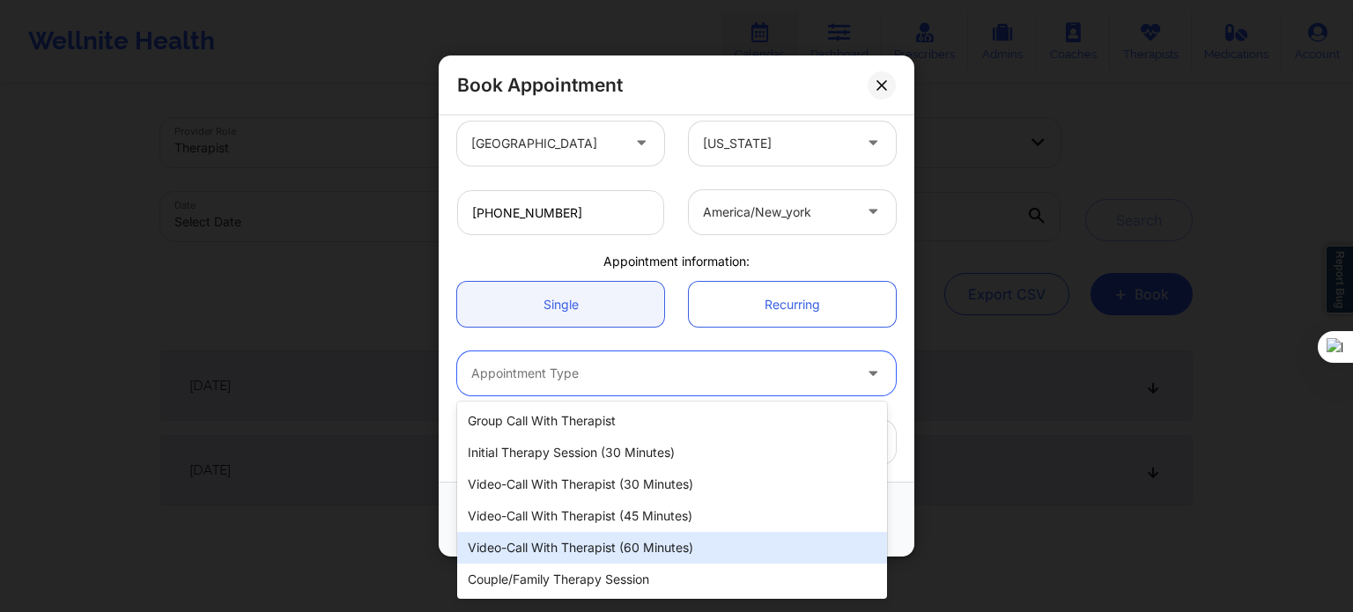
click at [579, 548] on div "Video-Call with Therapist (60 minutes)" at bounding box center [672, 548] width 430 height 32
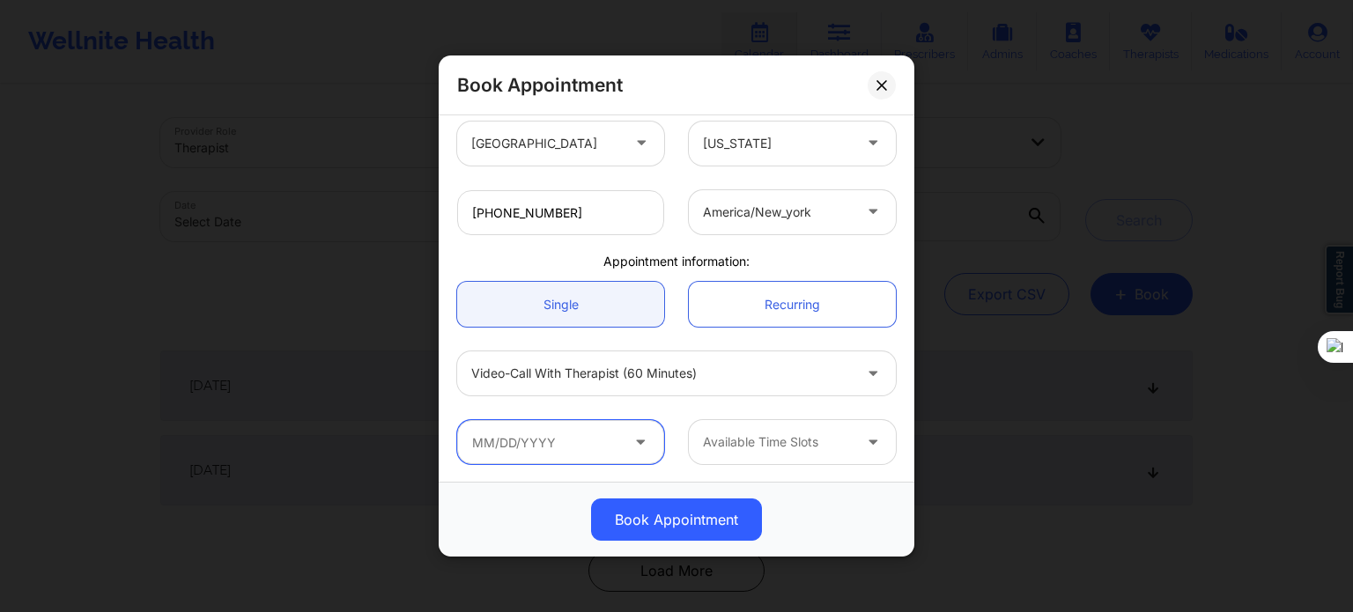
click at [569, 453] on input "text" at bounding box center [560, 442] width 207 height 44
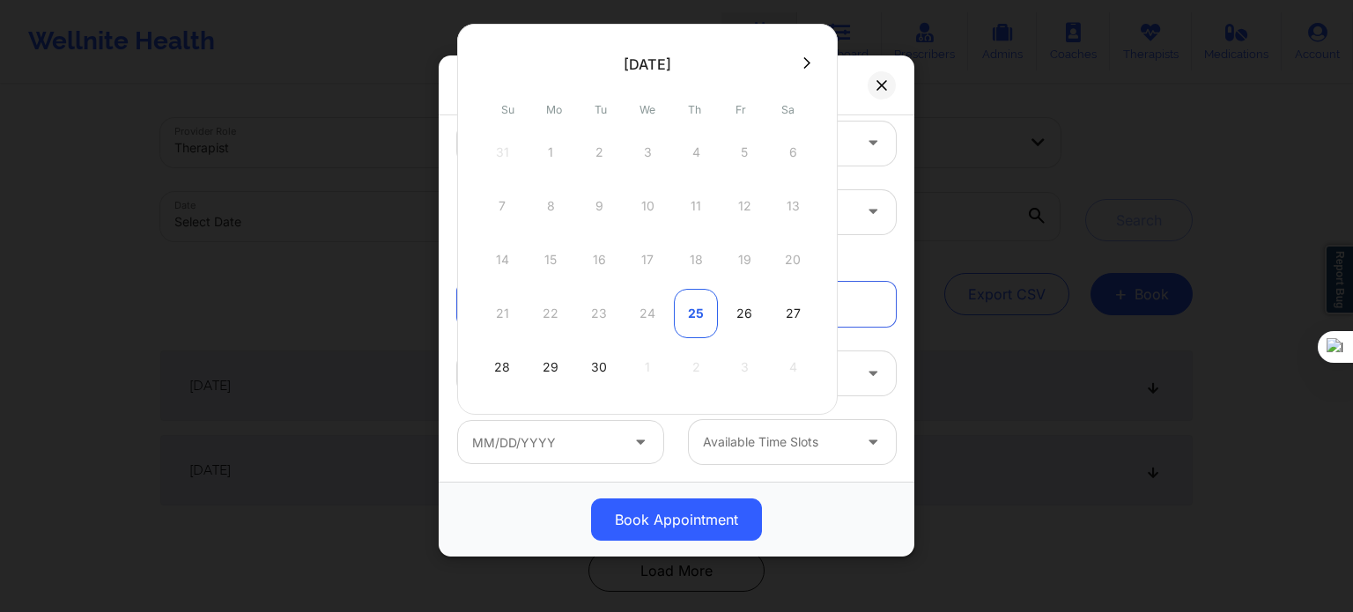
click at [690, 314] on div "25" at bounding box center [696, 313] width 44 height 49
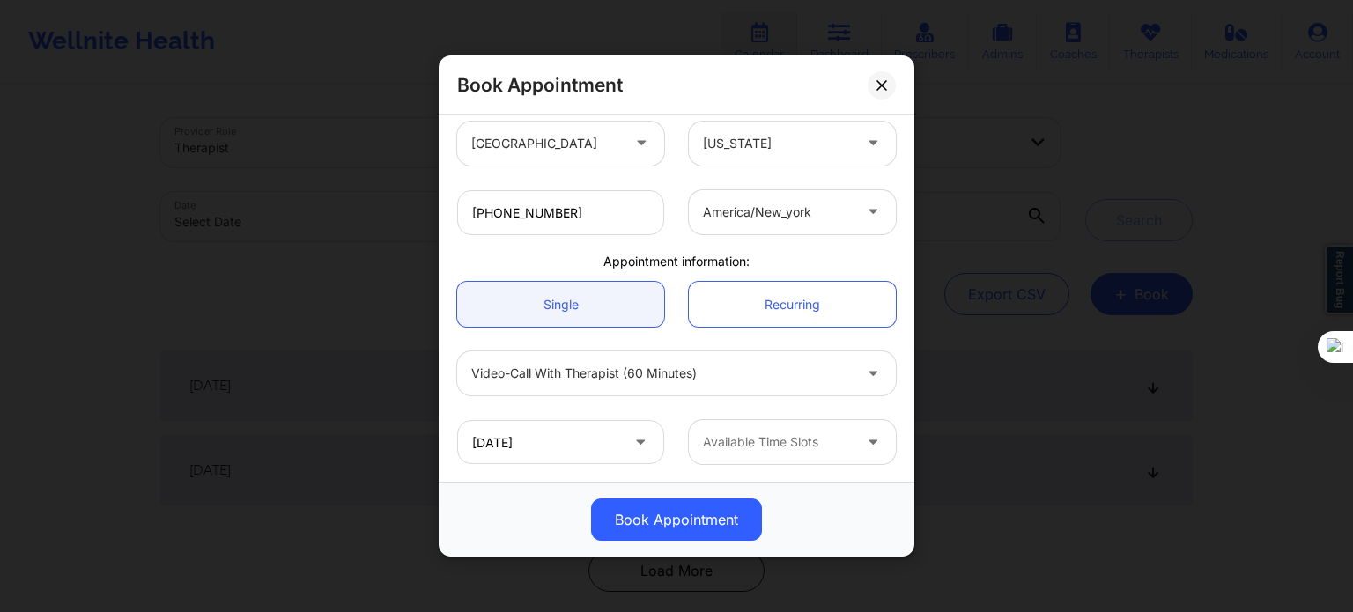
click at [778, 433] on div at bounding box center [777, 441] width 149 height 21
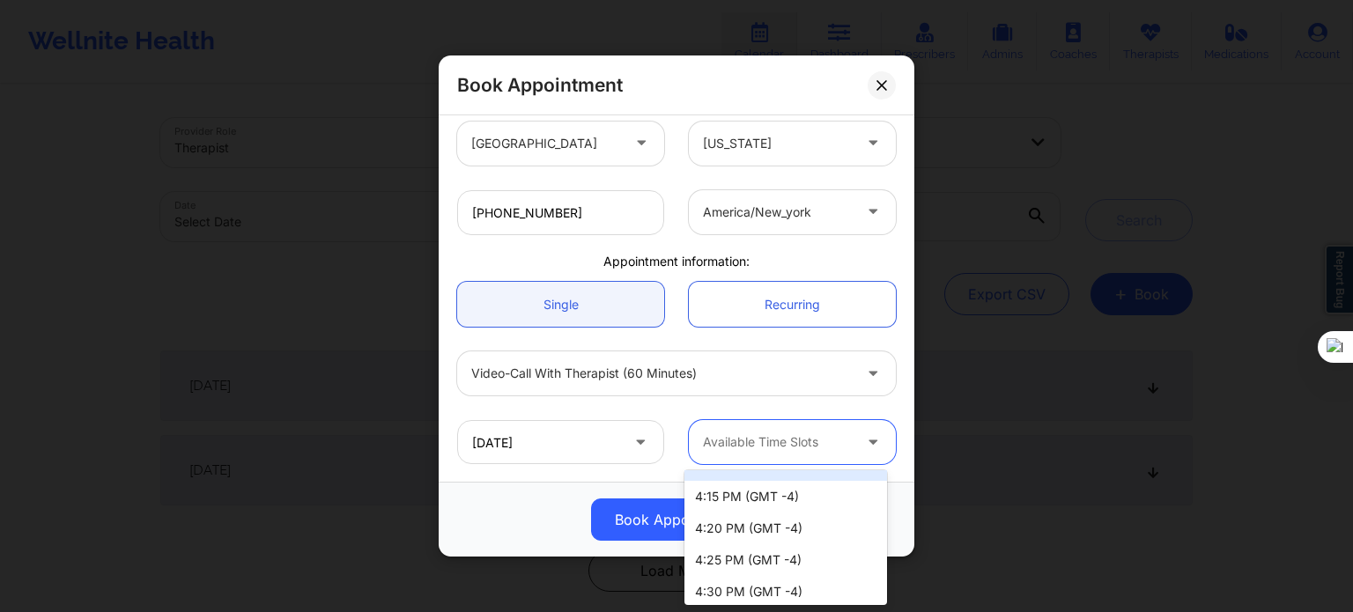
scroll to position [0, 0]
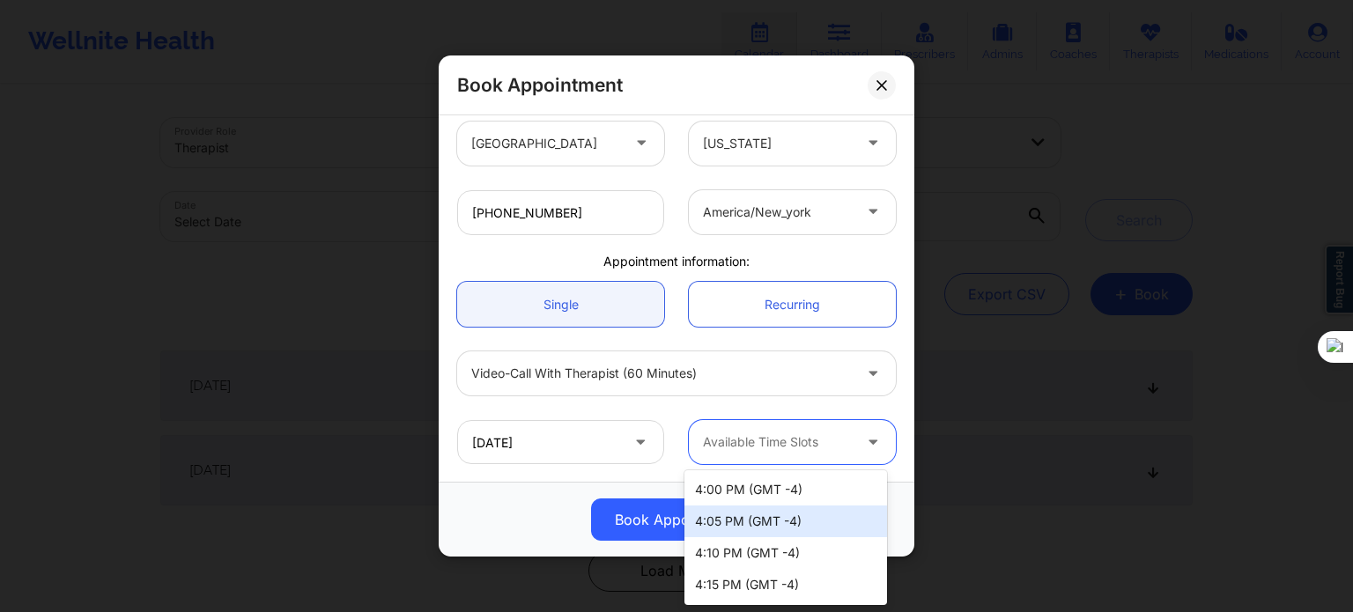
click at [553, 507] on div "Book Appointment" at bounding box center [676, 519] width 451 height 42
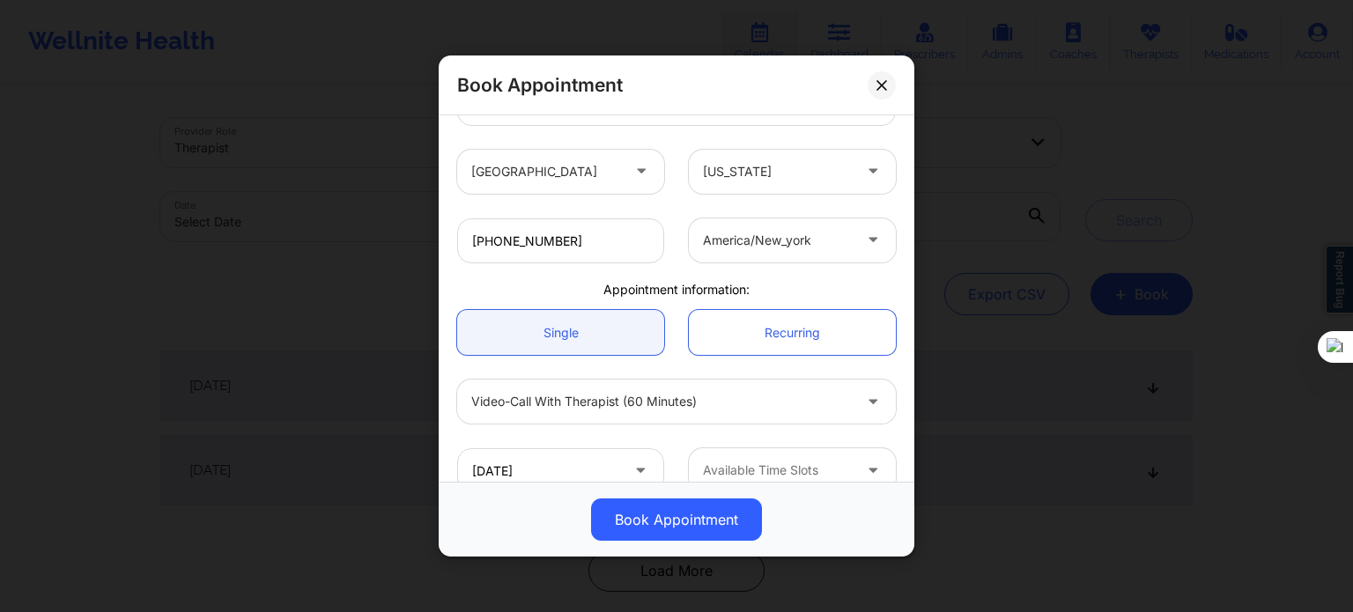
scroll to position [380, 0]
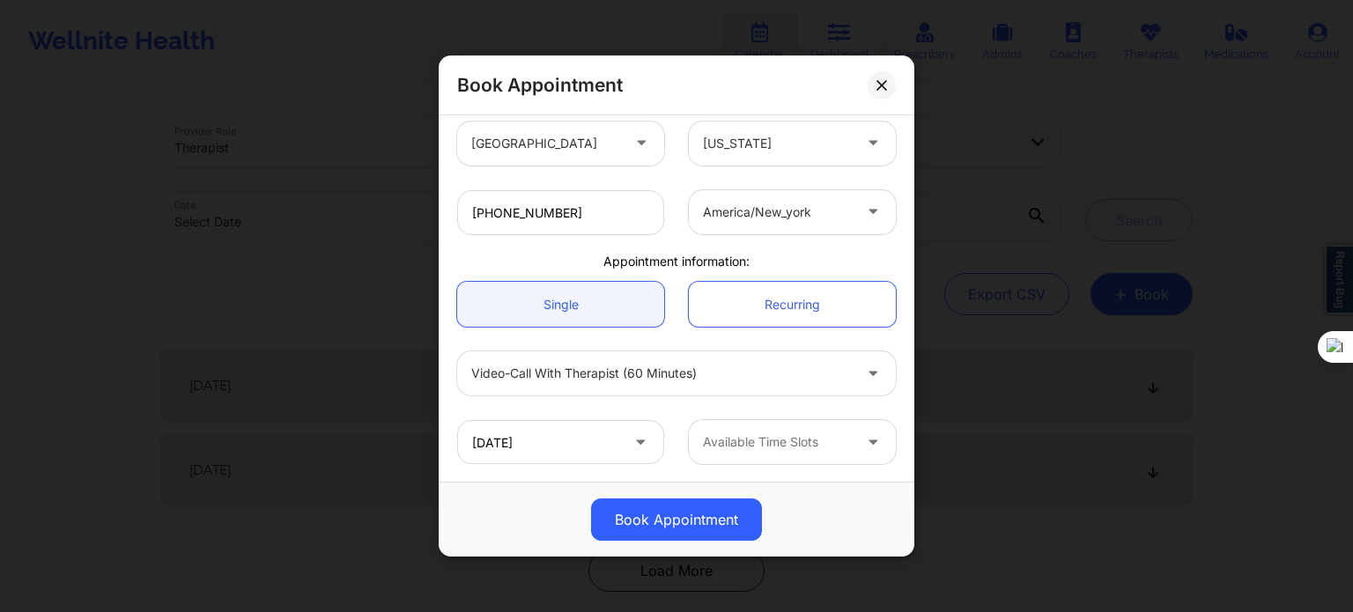
click at [747, 443] on div at bounding box center [777, 441] width 149 height 21
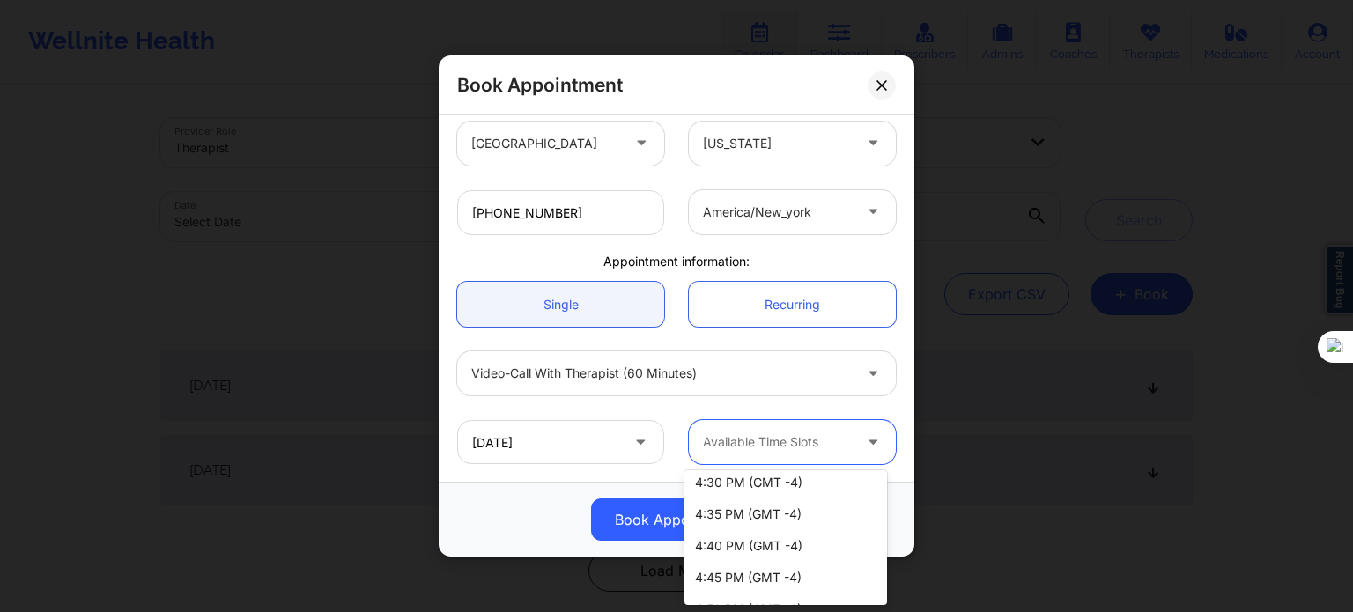
scroll to position [0, 0]
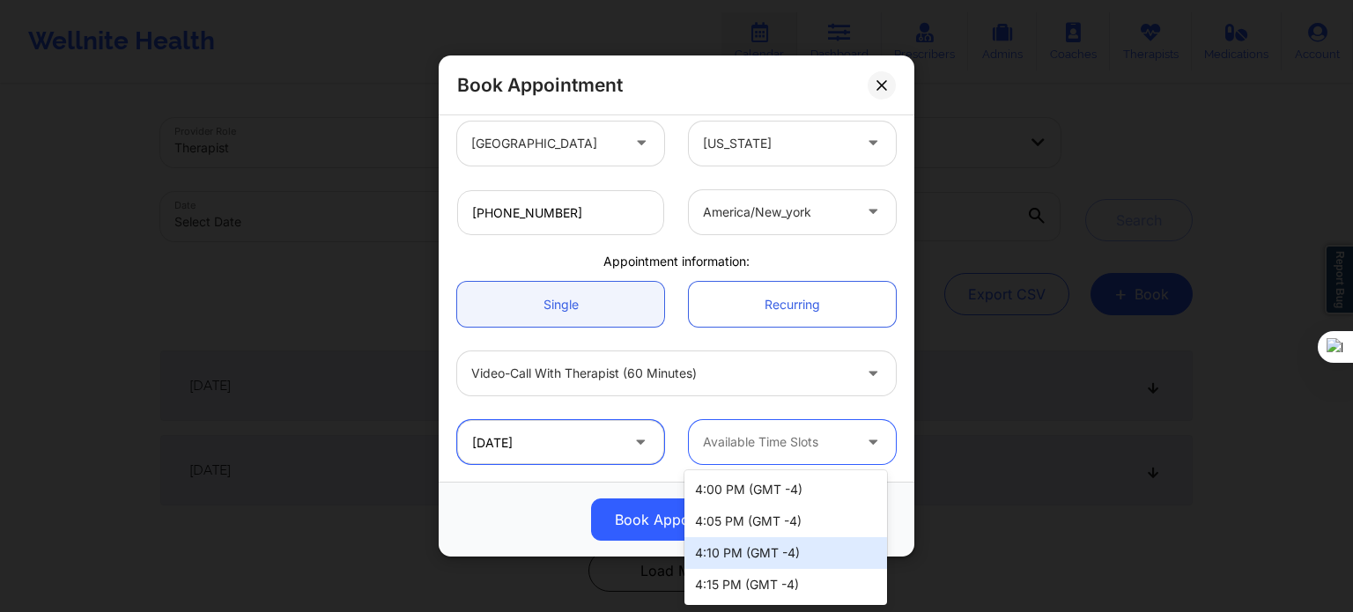
click at [578, 428] on input "09/25/2025" at bounding box center [560, 442] width 207 height 44
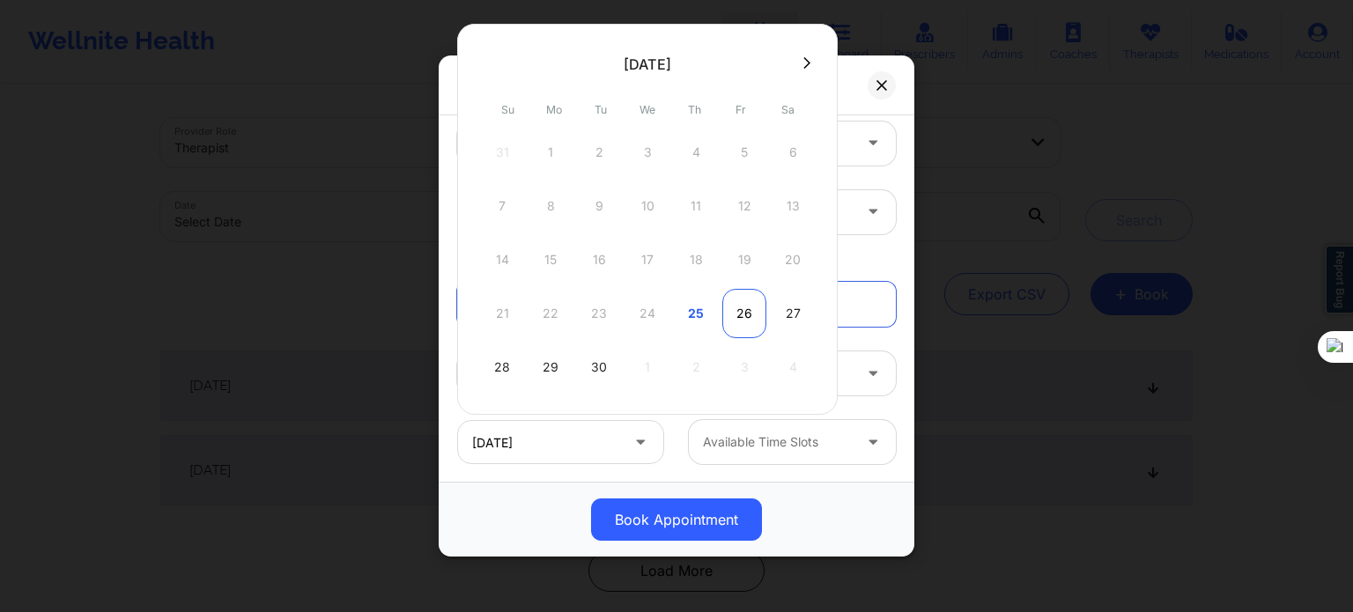
click at [743, 319] on div "26" at bounding box center [744, 313] width 44 height 49
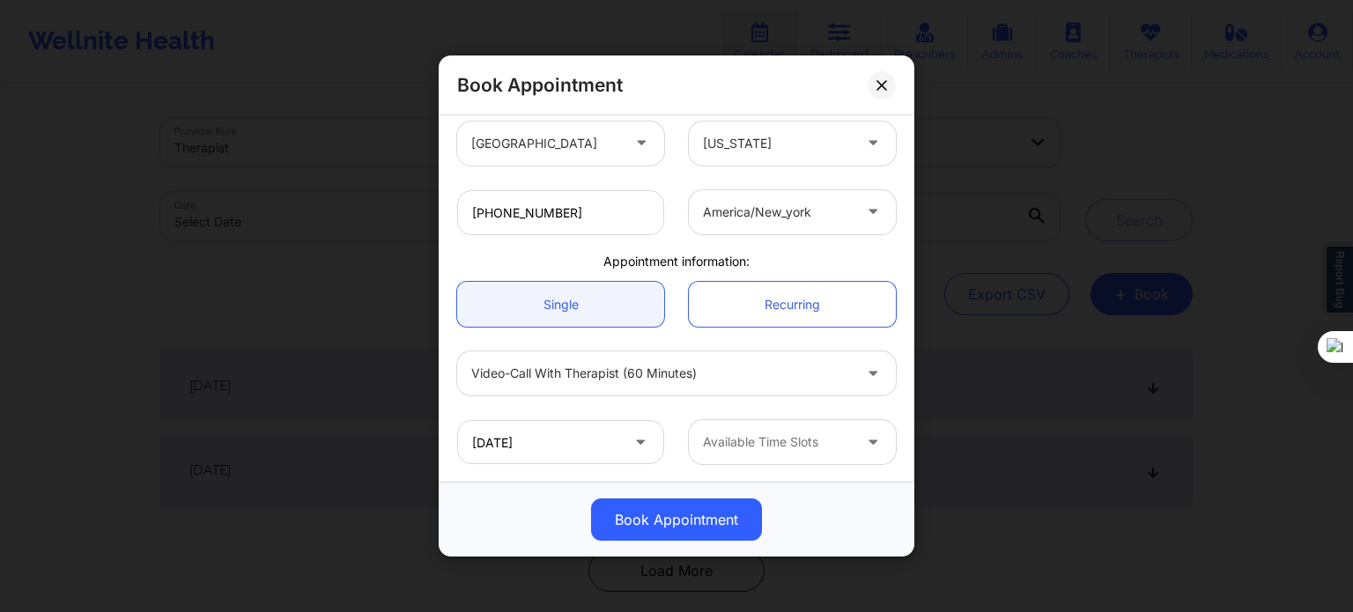
click at [780, 442] on div at bounding box center [777, 441] width 149 height 21
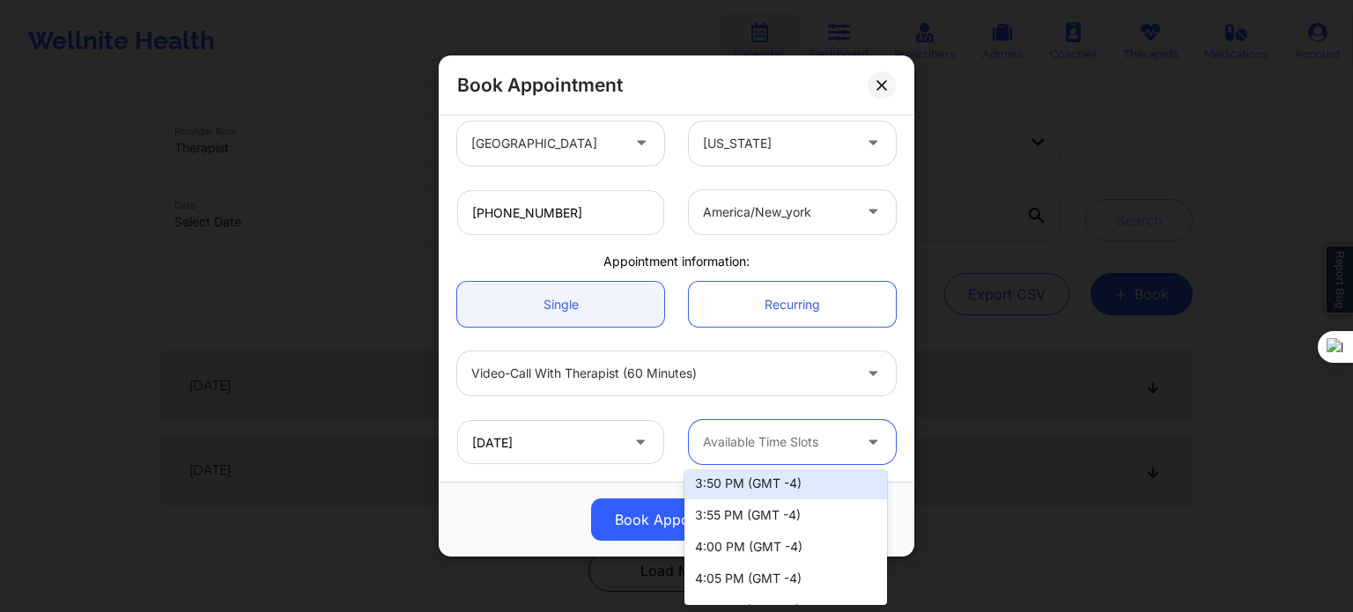
scroll to position [352, 0]
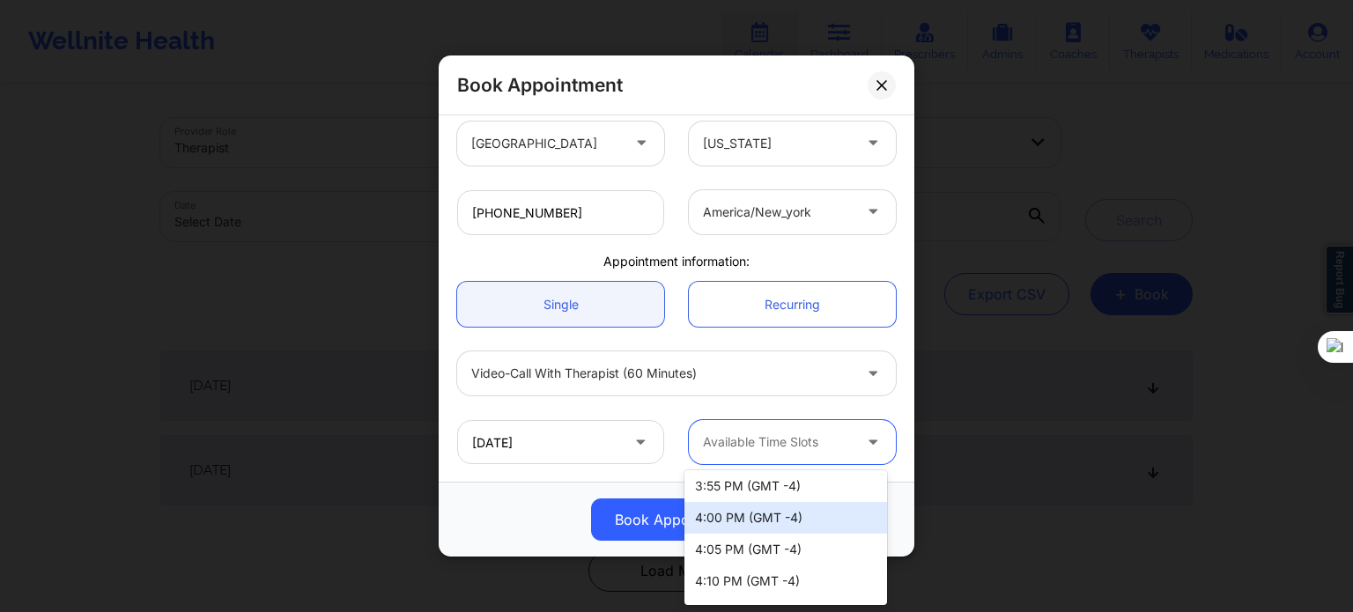
click at [741, 515] on div "4:00 PM (GMT -4)" at bounding box center [785, 518] width 203 height 32
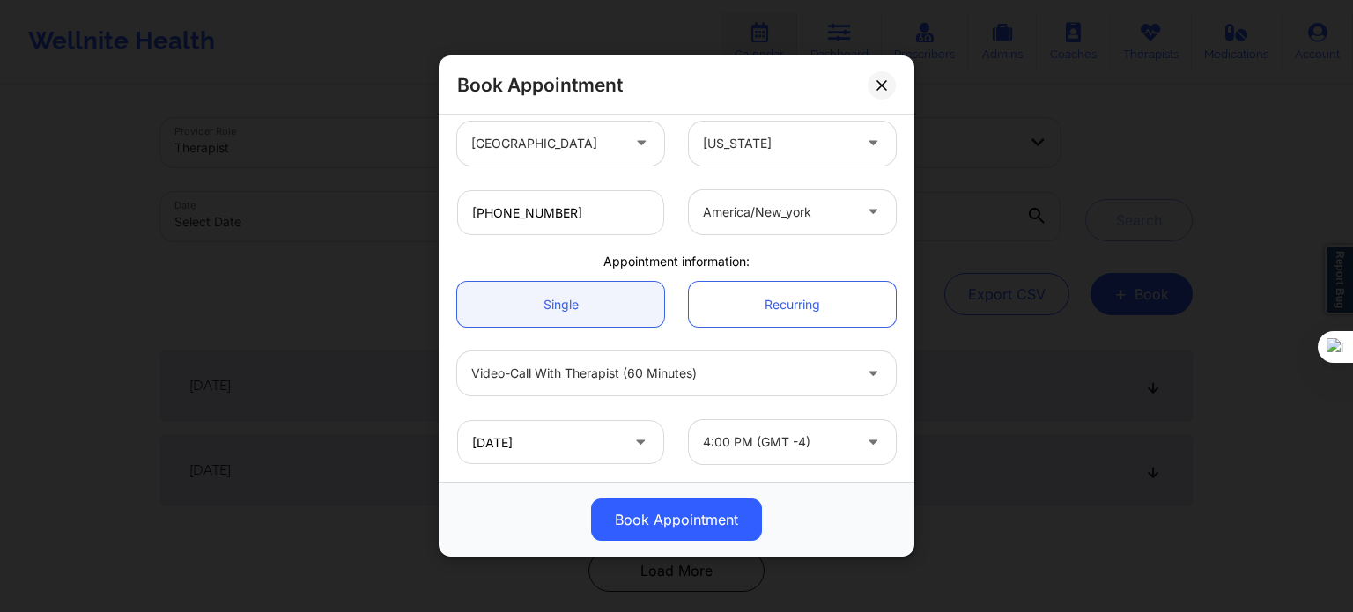
click at [631, 443] on icon at bounding box center [640, 438] width 18 height 15
click at [584, 449] on input "09/26/2025" at bounding box center [560, 442] width 207 height 44
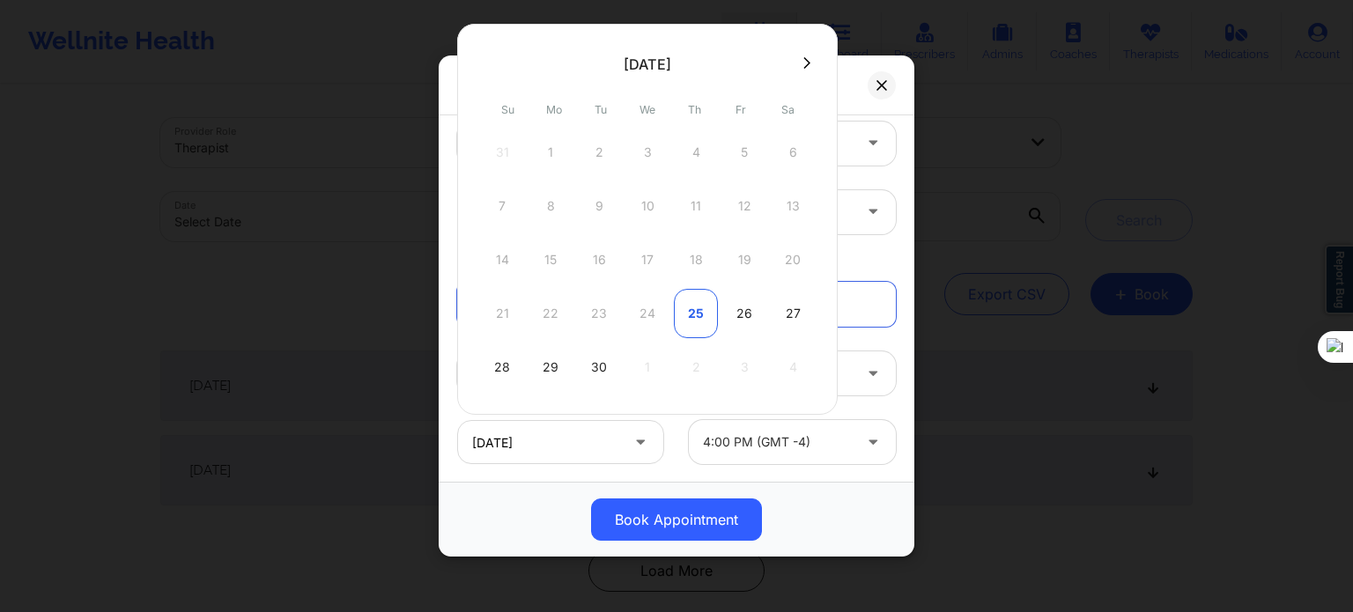
click at [689, 312] on div "25" at bounding box center [696, 313] width 44 height 49
type input "09/25/2025"
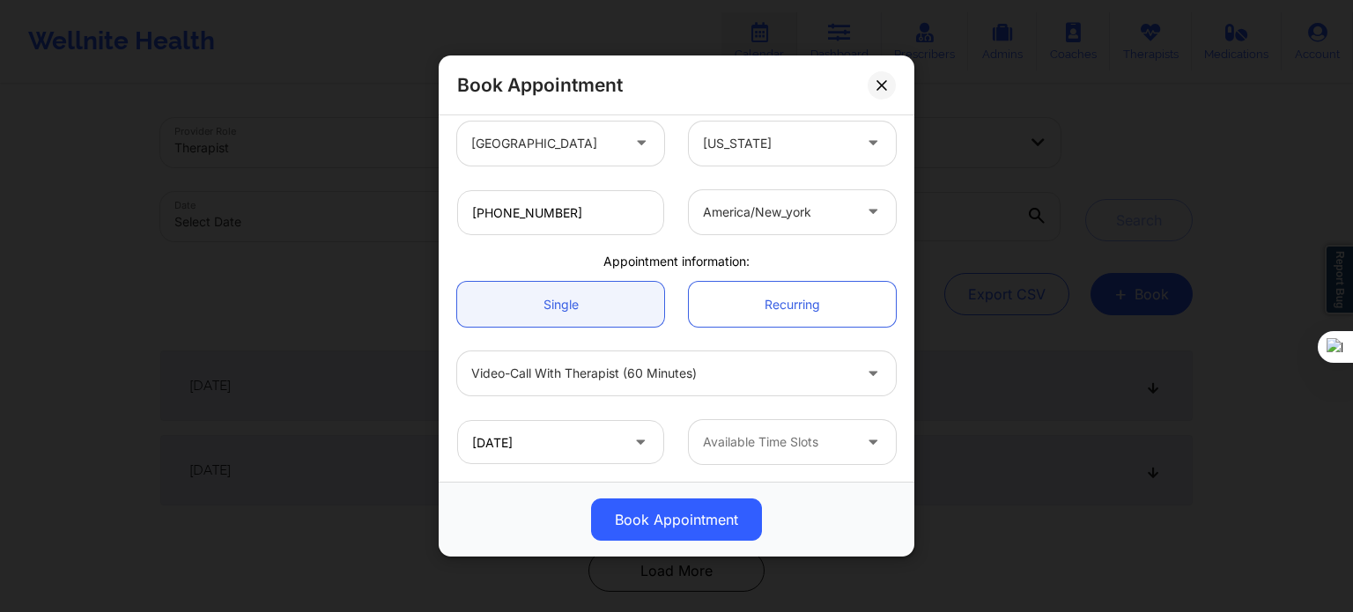
click at [744, 439] on div at bounding box center [777, 441] width 149 height 21
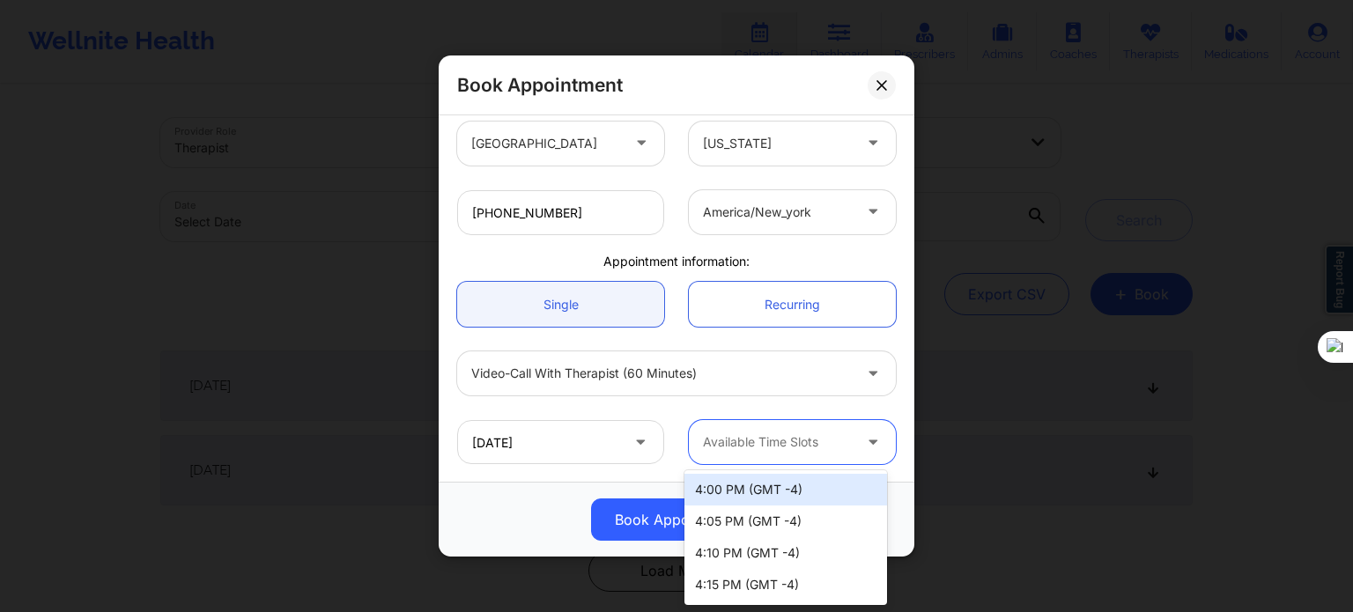
click at [580, 495] on div "Book Appointment" at bounding box center [677, 519] width 476 height 75
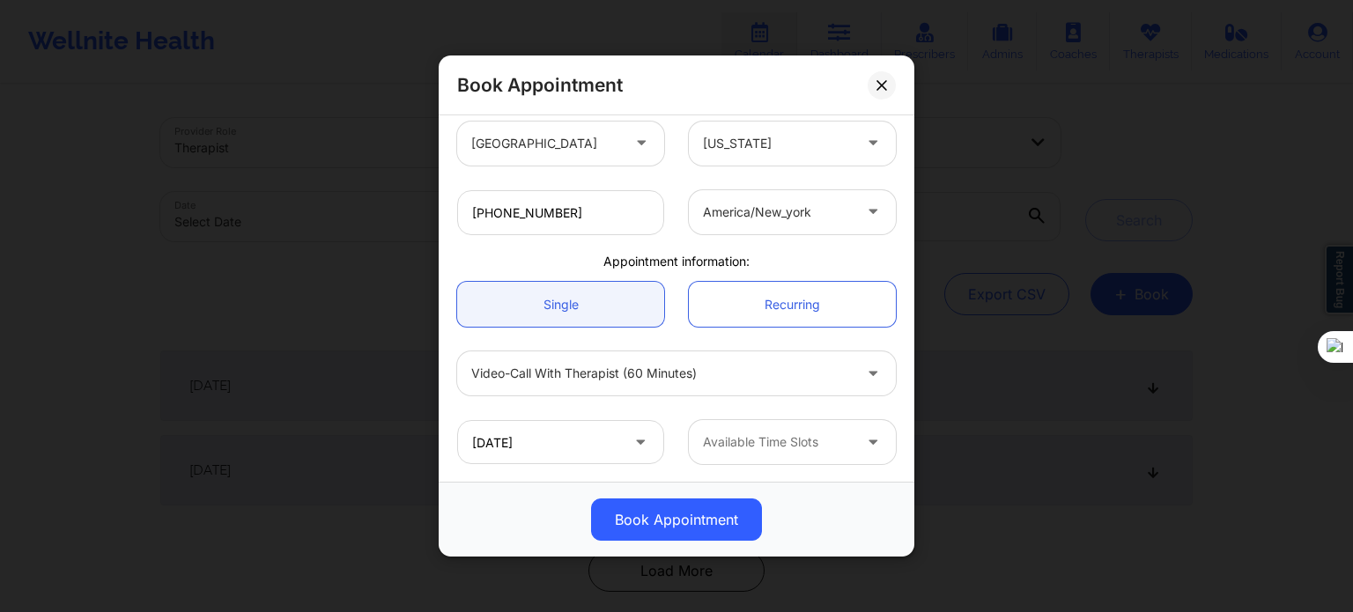
click at [737, 445] on div at bounding box center [777, 441] width 149 height 21
click at [637, 438] on icon at bounding box center [640, 438] width 18 height 15
click at [637, 439] on icon at bounding box center [640, 438] width 18 height 15
click at [631, 442] on icon at bounding box center [640, 438] width 18 height 15
click at [567, 452] on input "09/25/2025" at bounding box center [560, 442] width 207 height 44
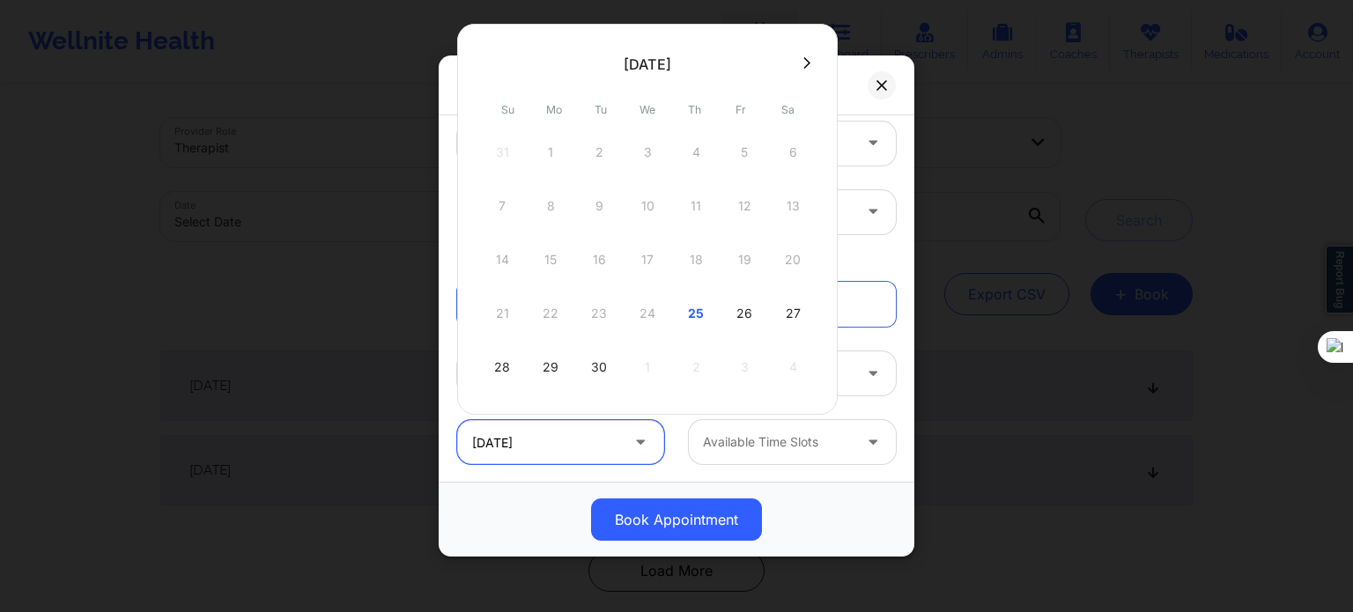
click at [549, 446] on input "09/25/2025" at bounding box center [560, 442] width 207 height 44
click at [526, 499] on div "Book Appointment" at bounding box center [676, 519] width 451 height 42
